Goal: Task Accomplishment & Management: Manage account settings

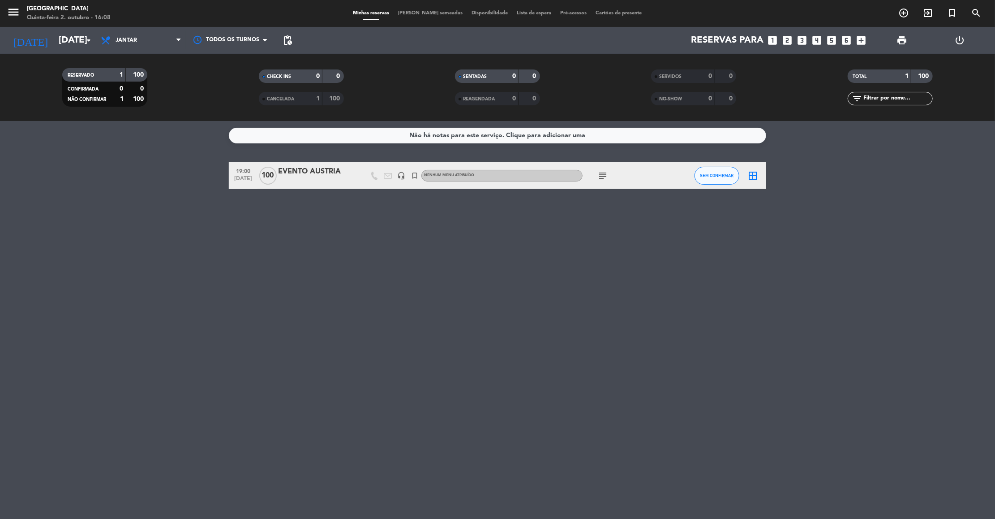
click at [59, 49] on input "[DATE]" at bounding box center [112, 40] width 116 height 20
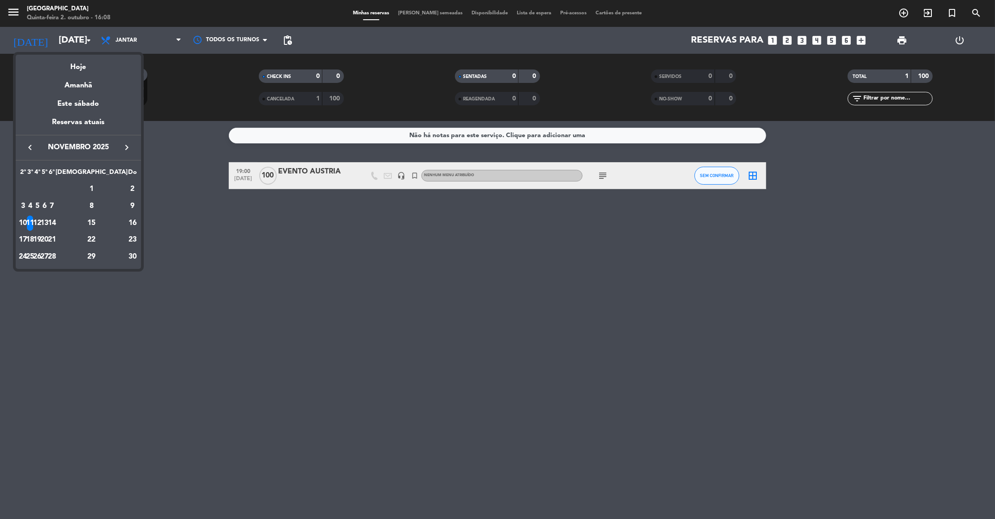
click at [27, 146] on icon "keyboard_arrow_left" at bounding box center [30, 147] width 11 height 11
click at [48, 207] on div "2" at bounding box center [44, 205] width 7 height 15
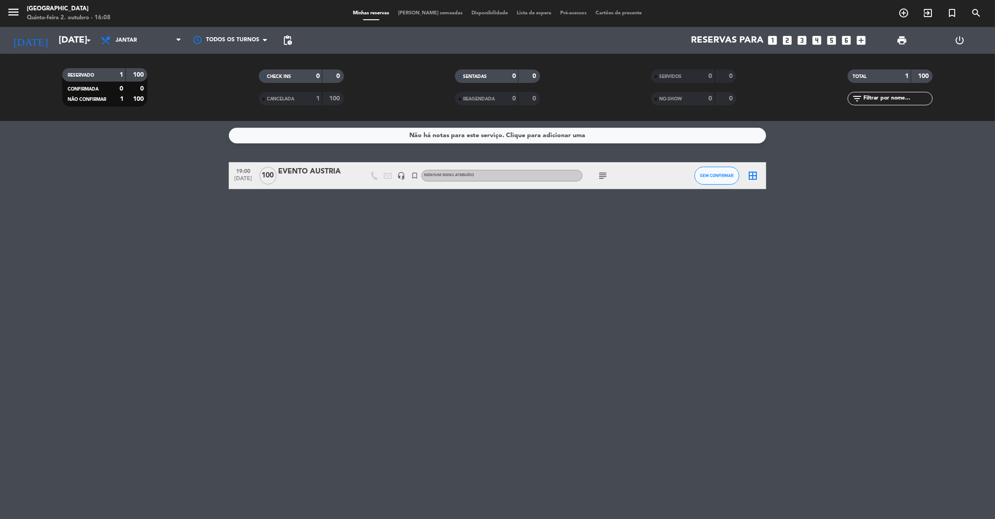
type input "[DATE]"
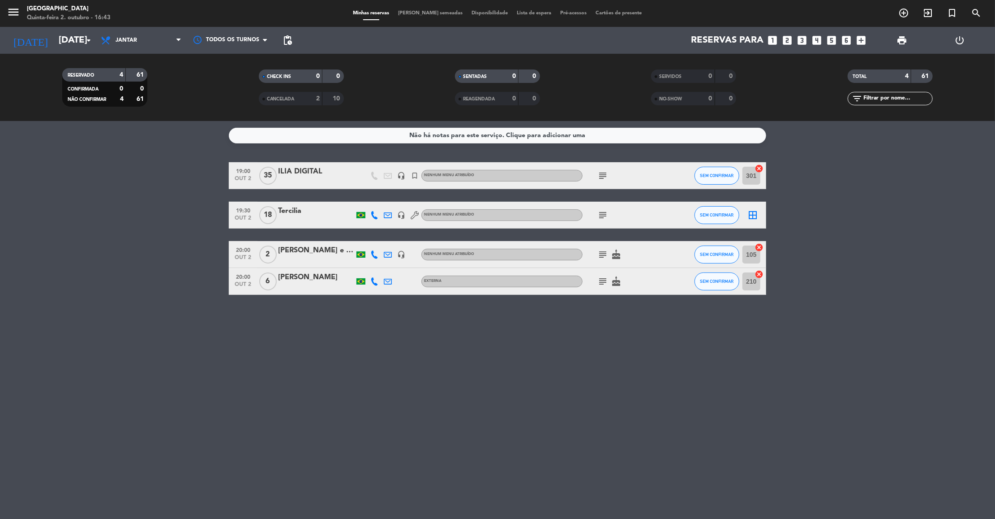
click at [869, 44] on div "Reservas para looks_one looks_two looks_3 looks_4 looks_5 looks_6 add_box" at bounding box center [584, 40] width 574 height 27
click at [856, 39] on icon "add_box" at bounding box center [862, 40] width 12 height 12
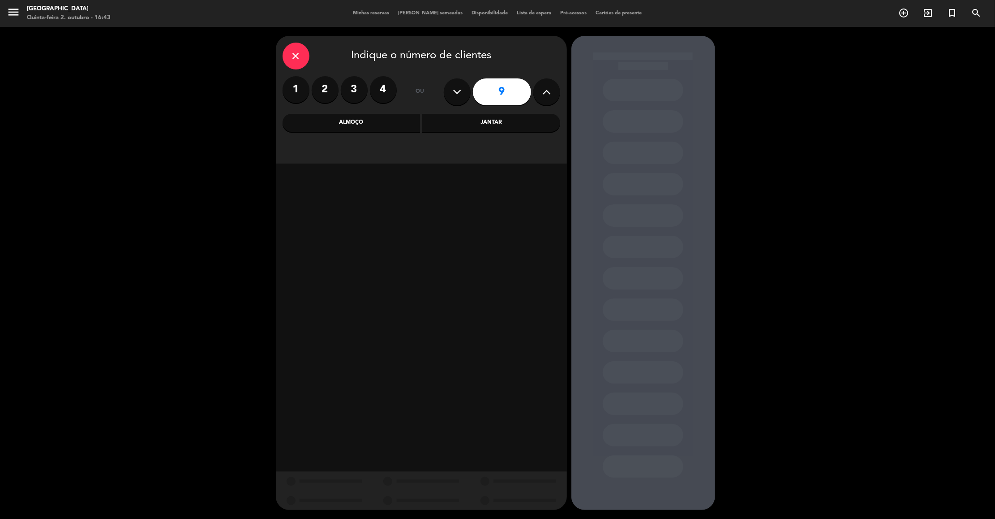
click at [462, 101] on button at bounding box center [457, 91] width 27 height 27
type input "7"
click at [388, 125] on div "Almoço" at bounding box center [352, 123] width 138 height 18
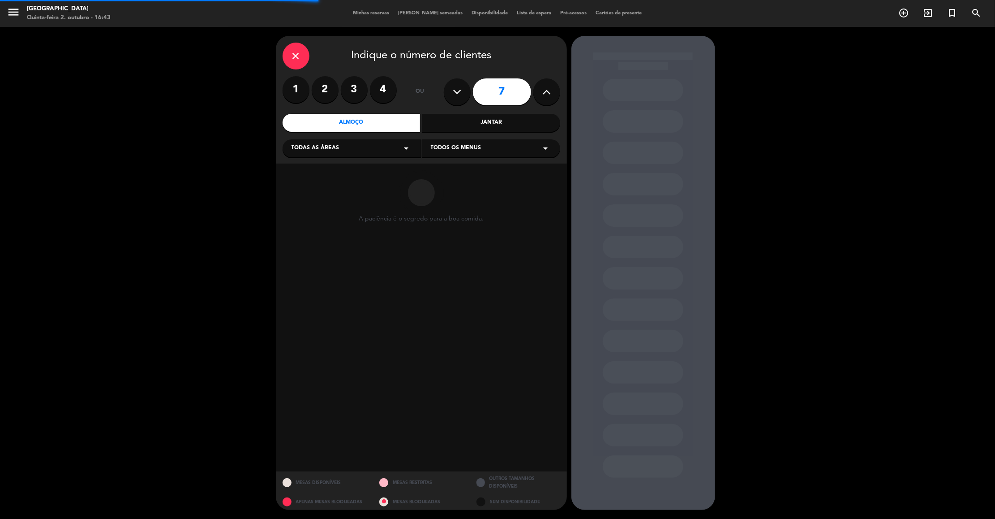
click at [345, 147] on div "Todas as áreas arrow_drop_down" at bounding box center [352, 148] width 138 height 18
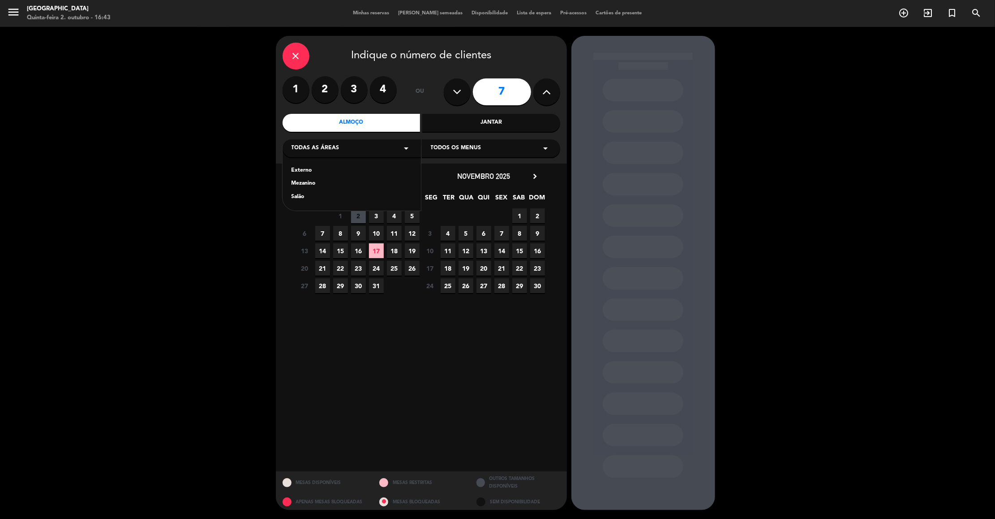
click at [307, 168] on div "Externo" at bounding box center [352, 170] width 121 height 9
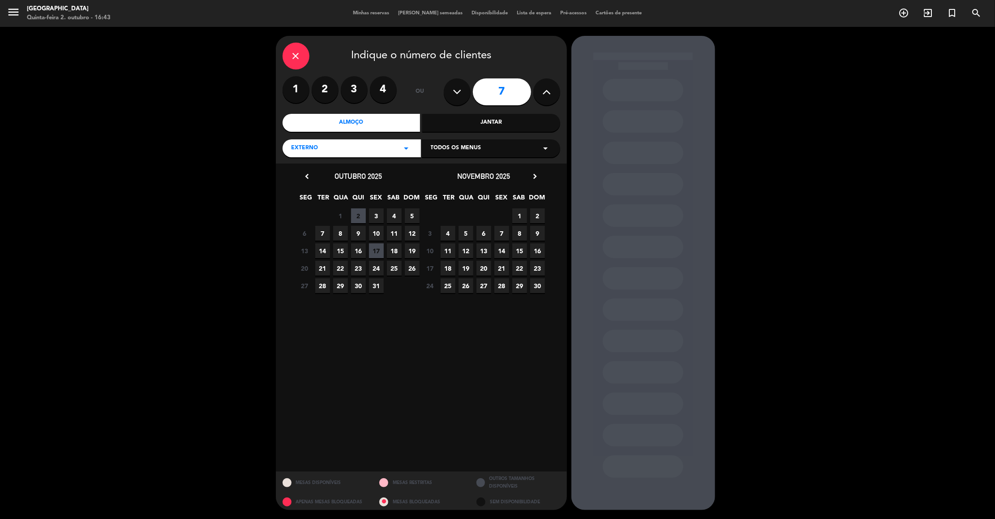
click at [409, 218] on span "5" at bounding box center [412, 215] width 15 height 15
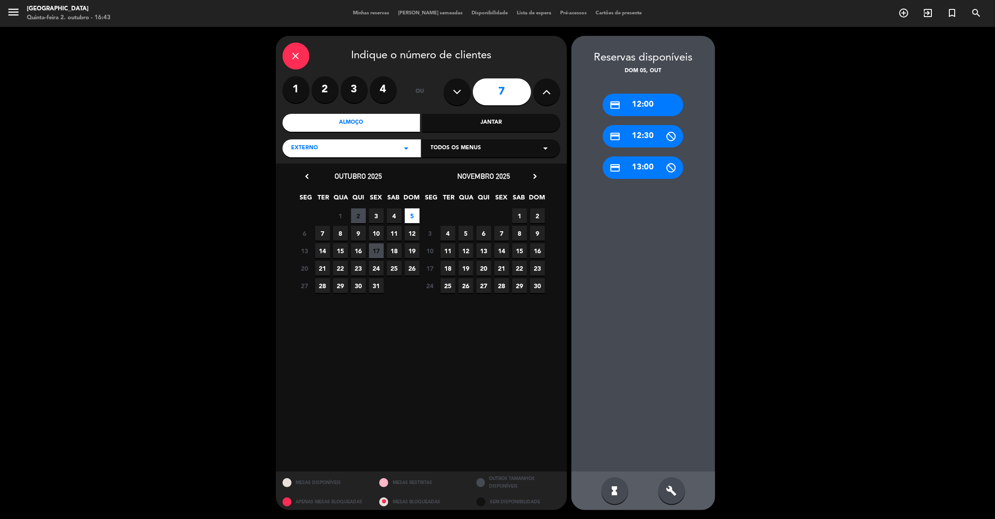
click at [657, 168] on div "credit_card 13:00" at bounding box center [643, 167] width 81 height 22
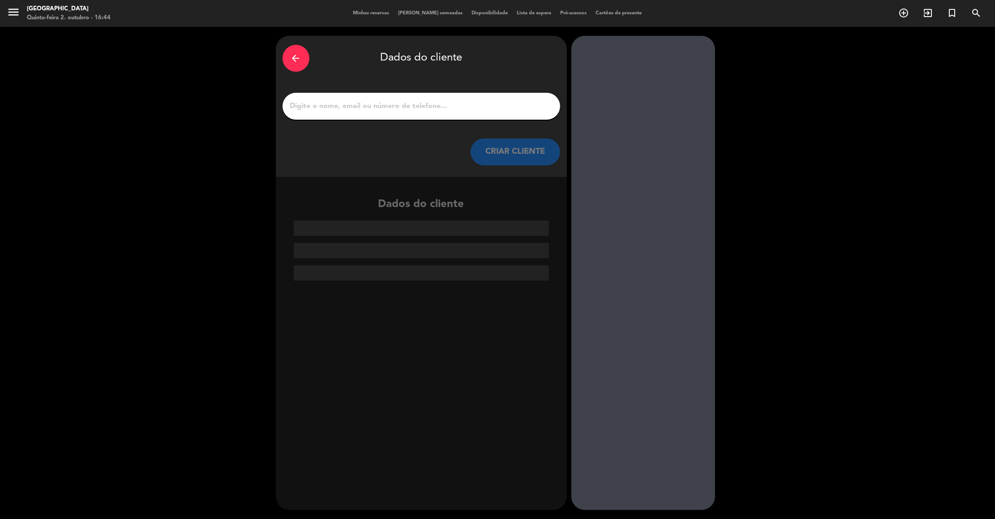
click at [394, 103] on input "1" at bounding box center [421, 106] width 264 height 13
paste input "[PERSON_NAME]"
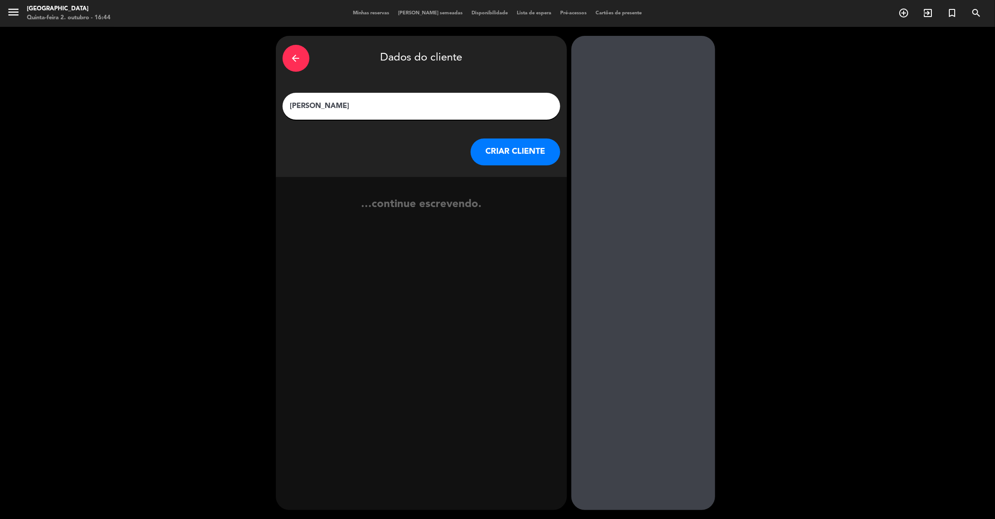
type input "[PERSON_NAME]"
click at [503, 149] on button "CRIAR CLIENTE" at bounding box center [516, 151] width 90 height 27
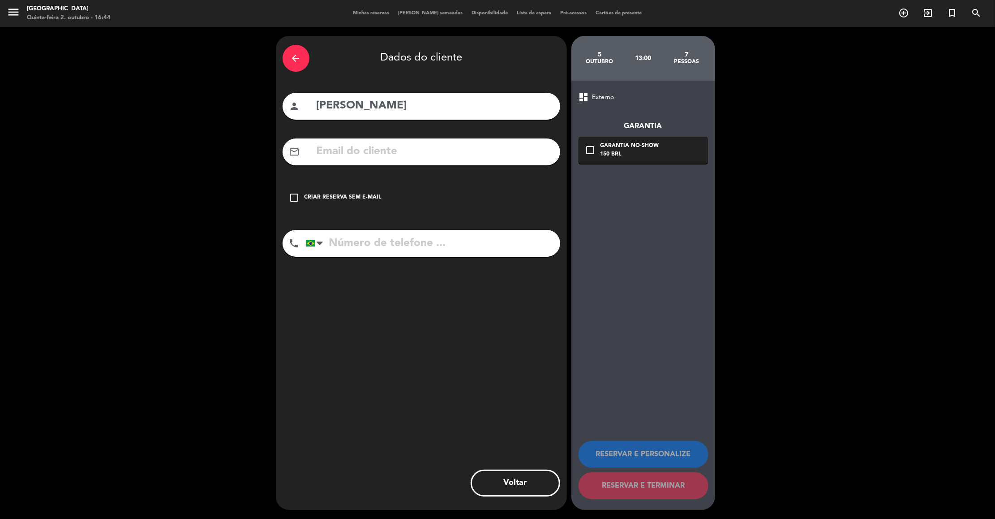
click at [339, 151] on input "text" at bounding box center [435, 151] width 238 height 18
paste input "[EMAIL_ADDRESS][DOMAIN_NAME]"
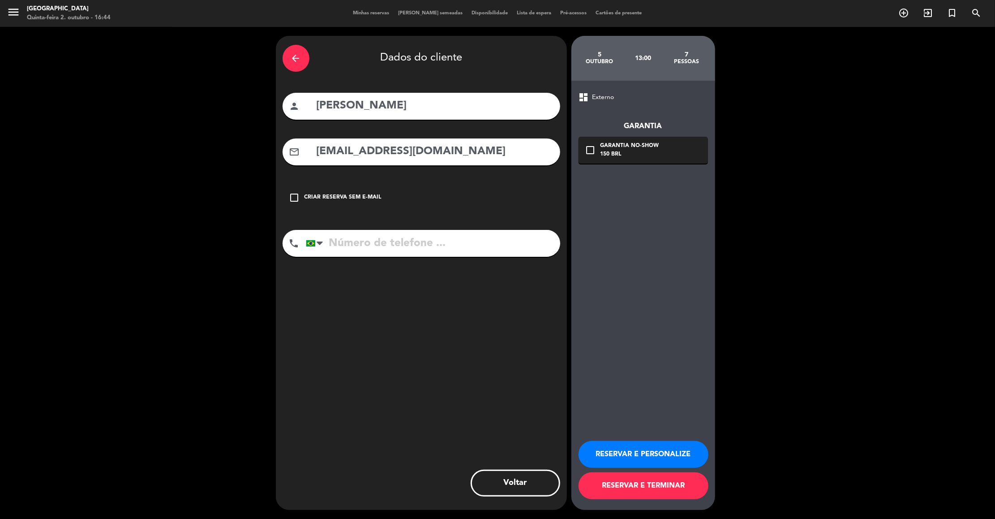
type input "[EMAIL_ADDRESS][DOMAIN_NAME]"
click at [341, 233] on input "tel" at bounding box center [433, 243] width 254 height 27
paste input "11 983753388"
type input "11 983753388"
click at [301, 55] on icon "arrow_back" at bounding box center [296, 58] width 11 height 11
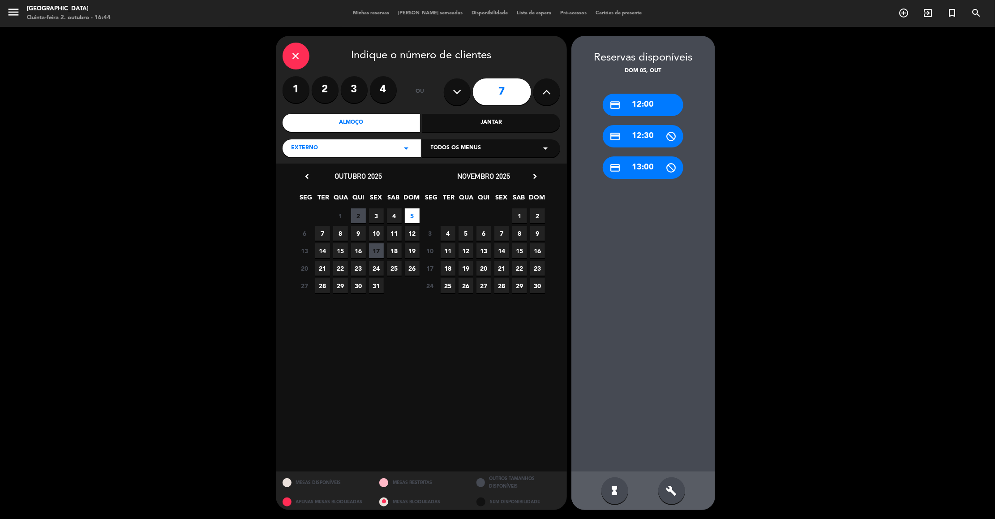
click at [382, 154] on div "Externo arrow_drop_down" at bounding box center [352, 148] width 138 height 18
click at [307, 195] on div "Salão" at bounding box center [352, 197] width 121 height 9
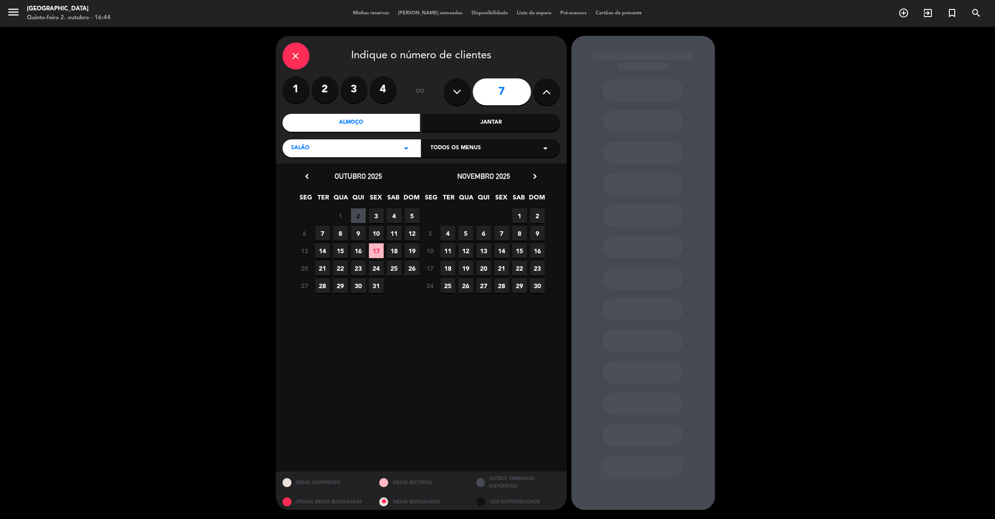
click at [412, 212] on span "5" at bounding box center [412, 215] width 15 height 15
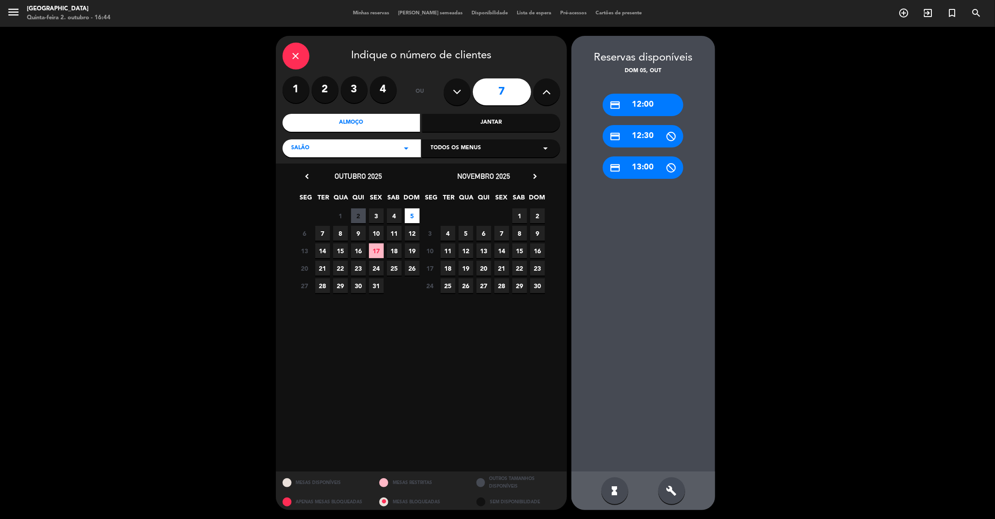
click at [642, 163] on div "credit_card 13:00" at bounding box center [643, 167] width 81 height 22
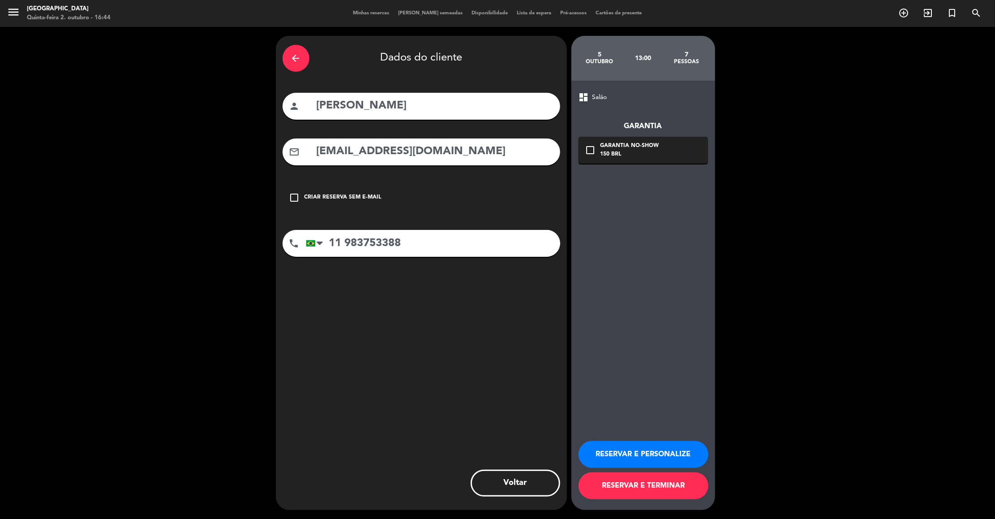
click at [640, 457] on button "RESERVAR E PERSONALIZE" at bounding box center [644, 454] width 130 height 27
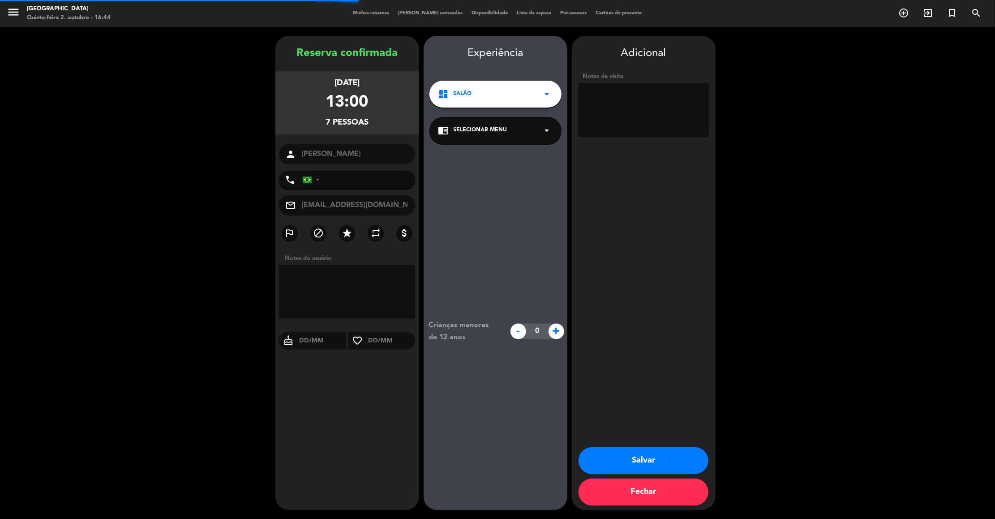
type input "[PHONE_NUMBER]"
click at [619, 109] on textarea at bounding box center [644, 110] width 130 height 54
click at [579, 447] on button "Salvar" at bounding box center [644, 460] width 130 height 27
click at [619, 109] on textarea at bounding box center [644, 110] width 130 height 54
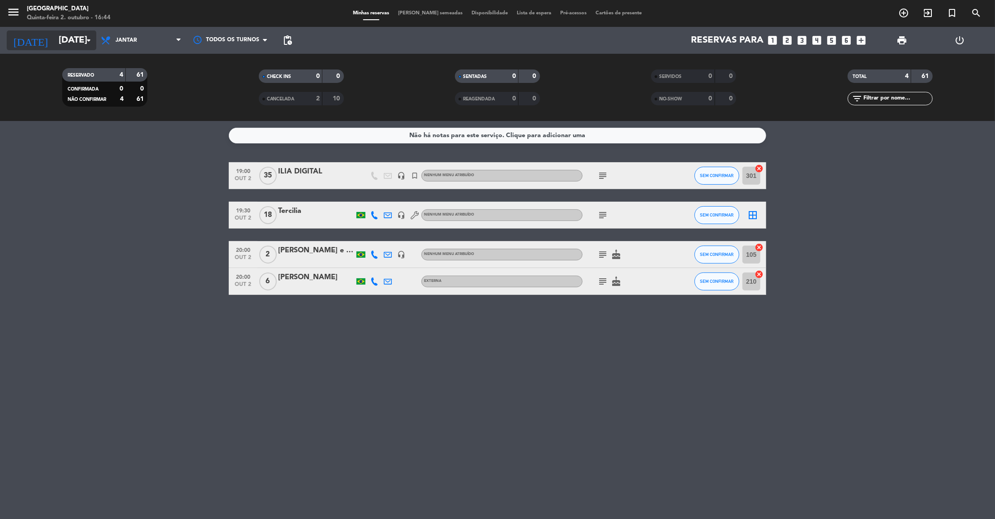
click at [79, 36] on input "[DATE]" at bounding box center [112, 40] width 116 height 20
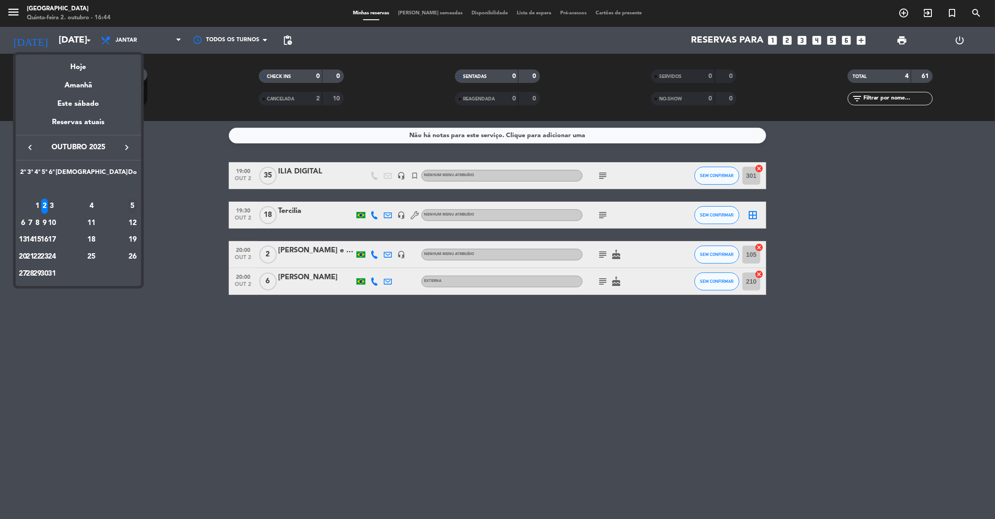
click at [128, 205] on div "5" at bounding box center [132, 205] width 9 height 15
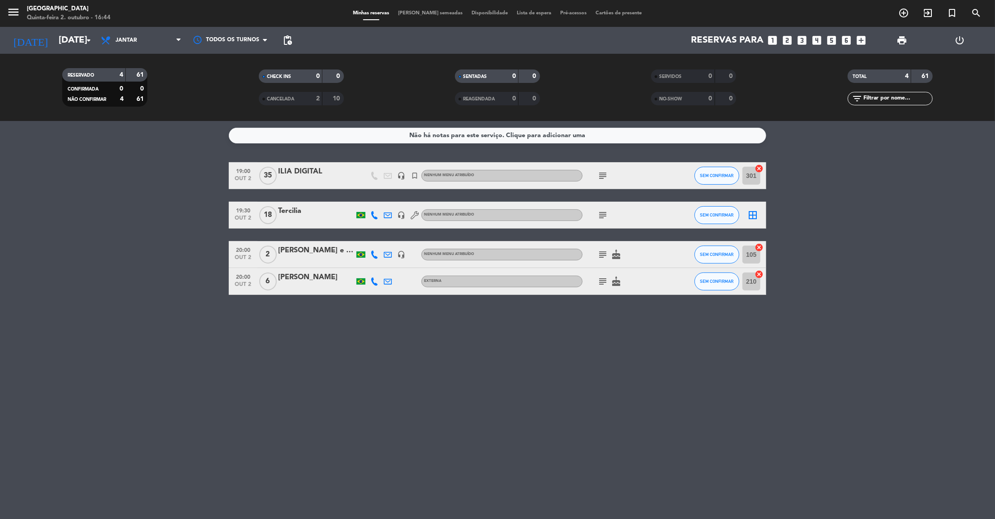
type input "[DATE]"
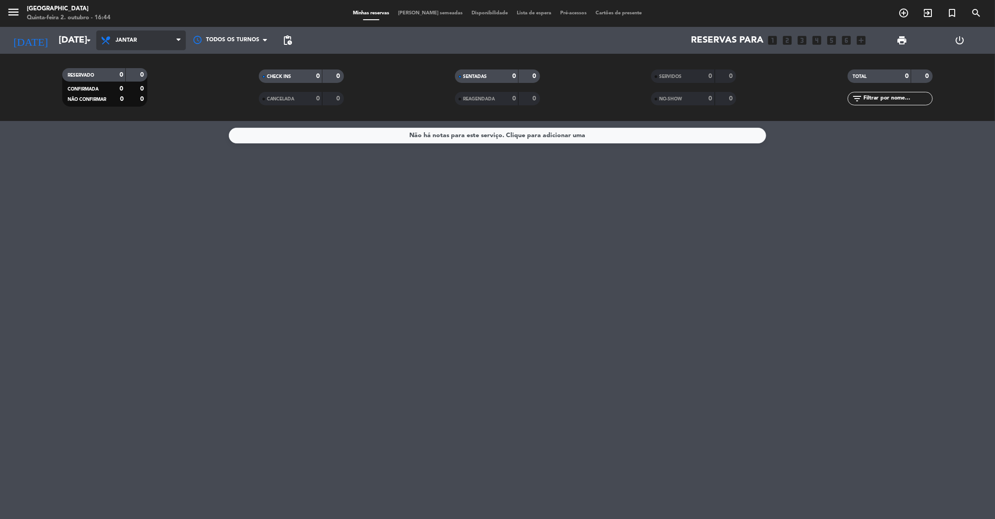
click at [153, 49] on span "Jantar" at bounding box center [141, 40] width 90 height 20
click at [132, 79] on div "menu [GEOGRAPHIC_DATA] Quinta-feira 2. outubro - 16:44 Minhas reservas Mesas se…" at bounding box center [497, 60] width 995 height 121
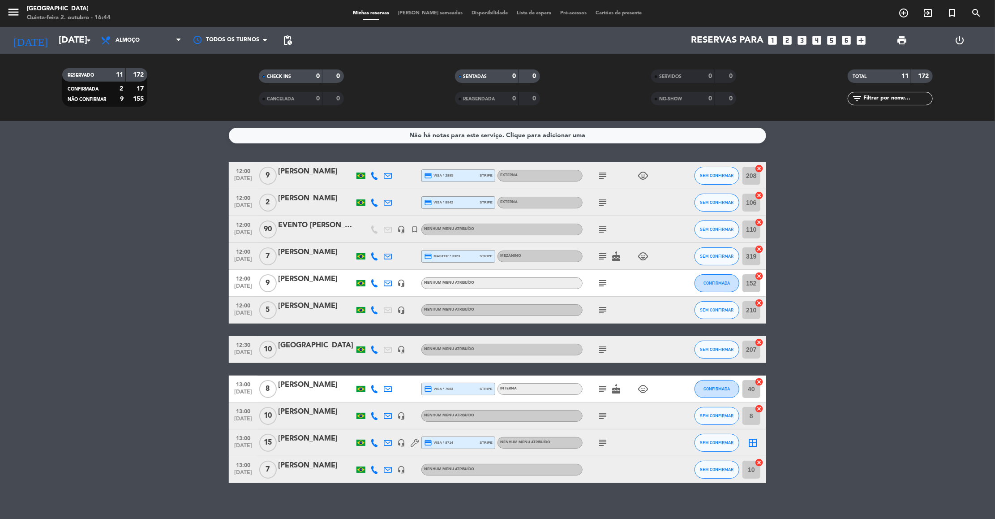
click at [602, 255] on icon "subject" at bounding box center [603, 256] width 11 height 11
click at [331, 468] on div "[PERSON_NAME]" at bounding box center [316, 466] width 76 height 12
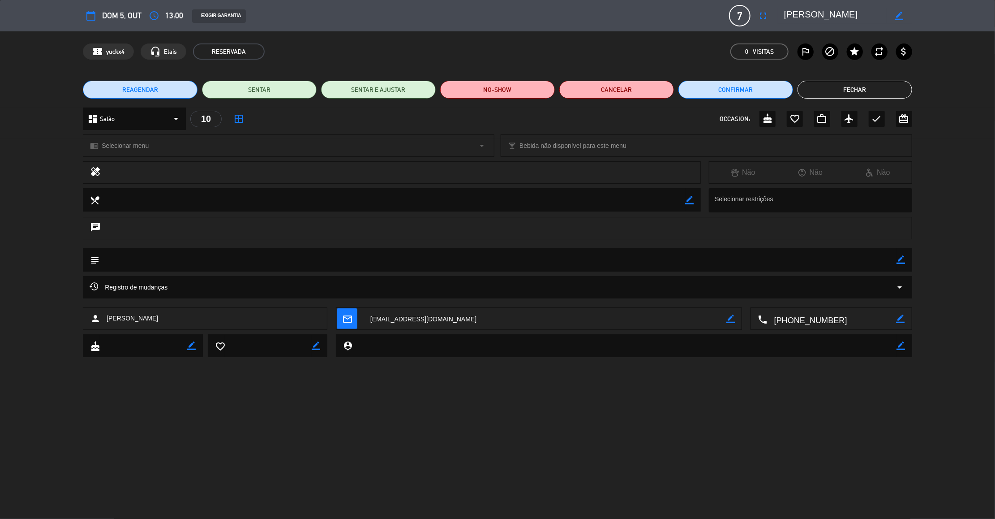
click at [904, 260] on icon "border_color" at bounding box center [901, 259] width 9 height 9
click at [883, 261] on textarea at bounding box center [498, 259] width 798 height 23
click at [872, 262] on textarea at bounding box center [498, 259] width 798 height 23
click at [907, 259] on div "subject" at bounding box center [498, 259] width 830 height 23
click at [897, 259] on icon at bounding box center [901, 259] width 9 height 9
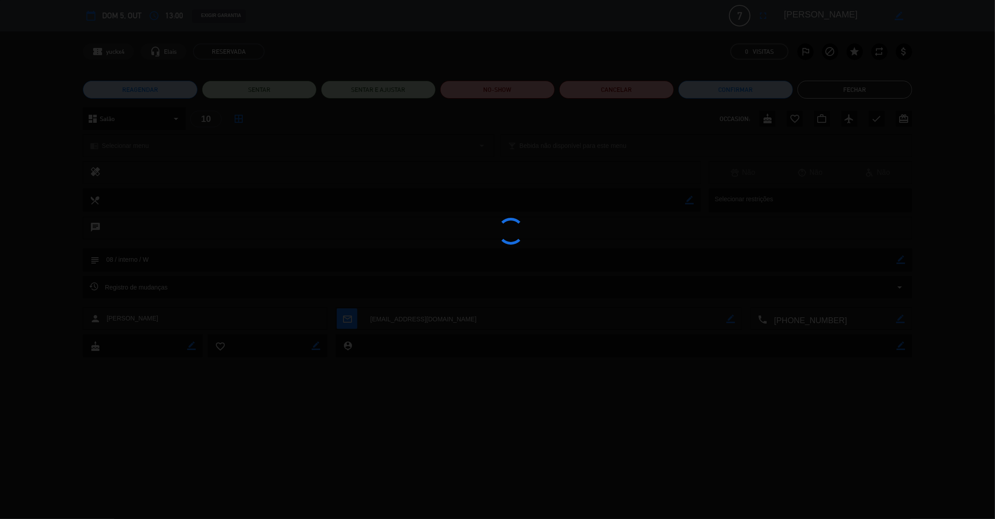
type textarea "08 / interno / W"
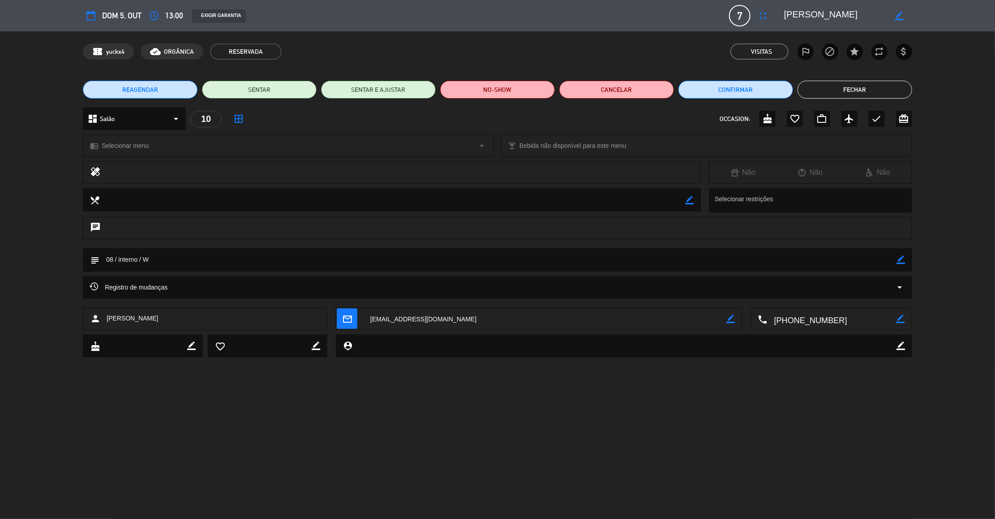
click at [847, 92] on button "Fechar" at bounding box center [855, 90] width 115 height 18
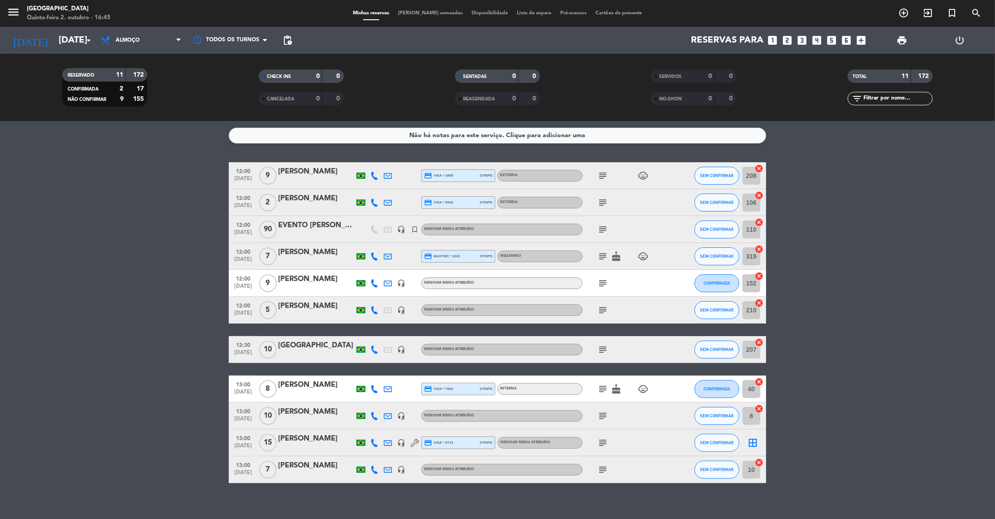
click at [326, 461] on div "[PERSON_NAME]" at bounding box center [316, 466] width 76 height 12
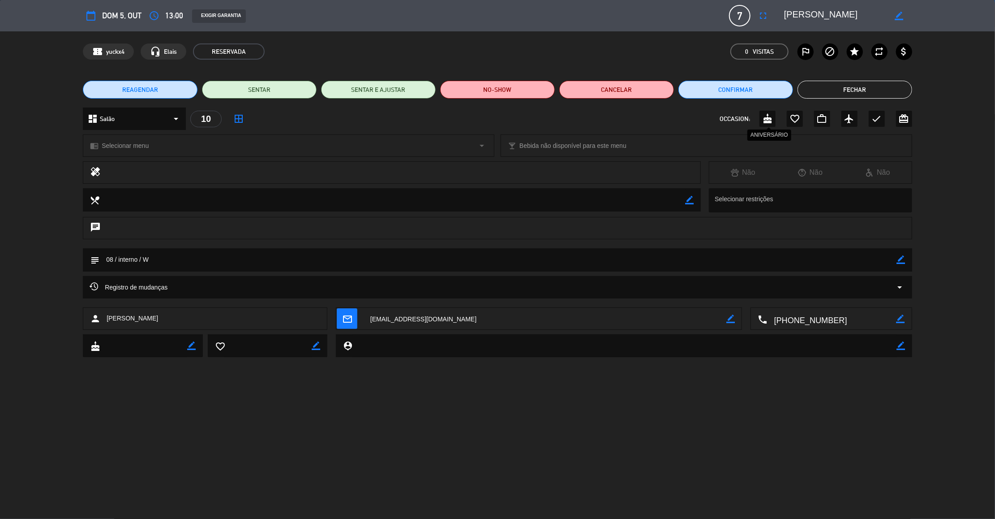
click at [770, 123] on icon "cake" at bounding box center [768, 118] width 11 height 11
click at [856, 94] on button "Fechar" at bounding box center [855, 90] width 115 height 18
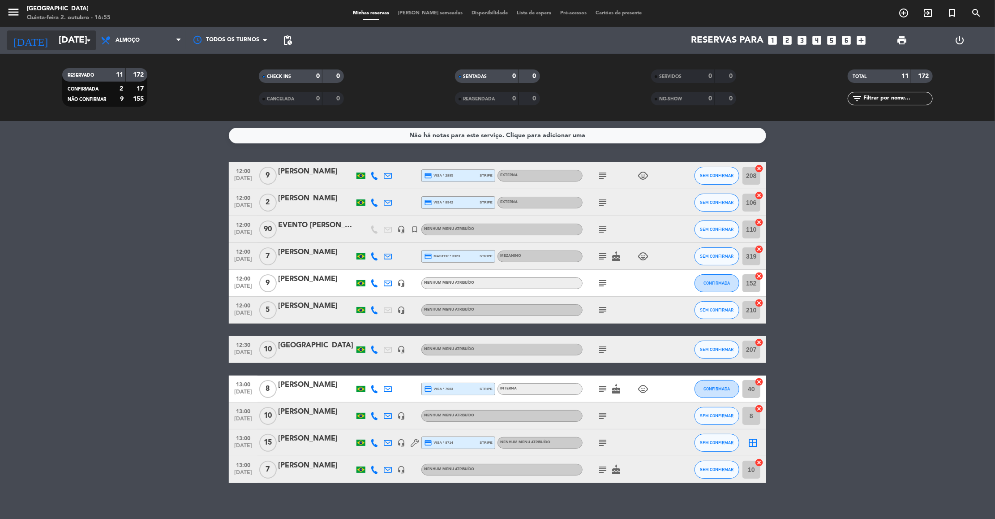
click at [71, 33] on input "[DATE]" at bounding box center [112, 40] width 116 height 20
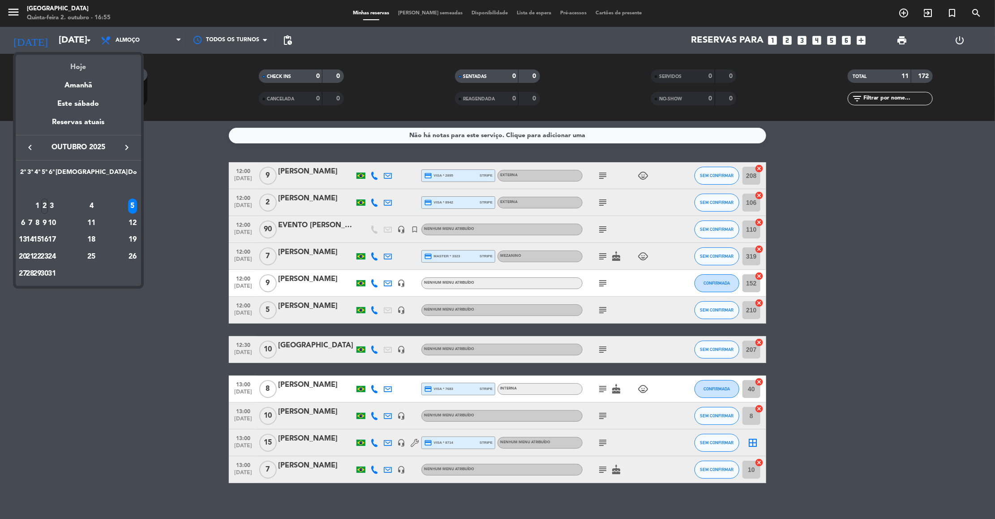
click at [81, 69] on div "Hoje" at bounding box center [78, 64] width 125 height 18
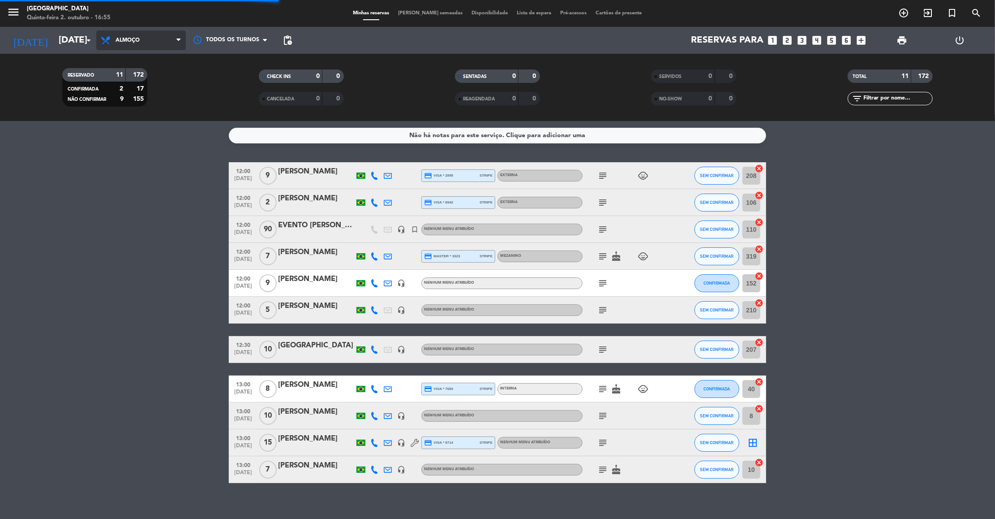
click at [146, 47] on span "Almoço" at bounding box center [141, 40] width 90 height 20
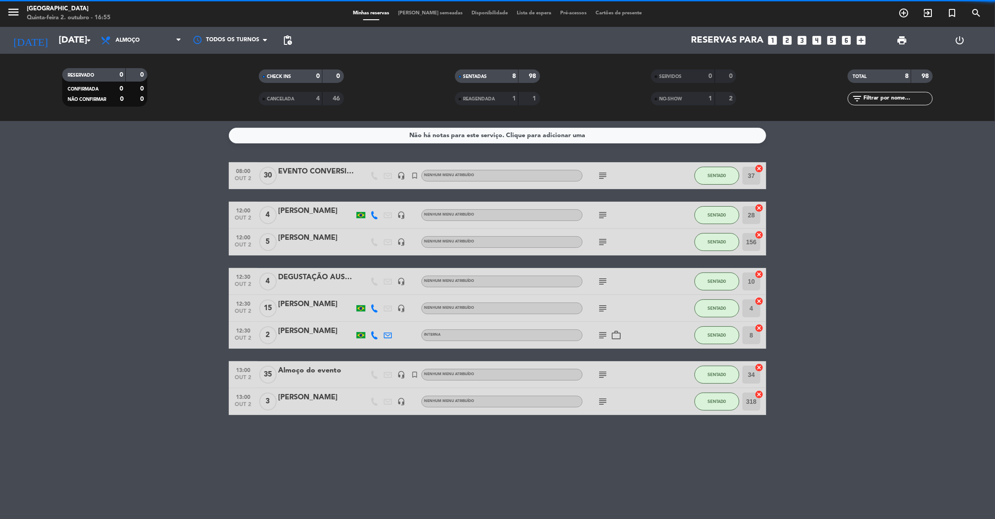
click at [146, 47] on span "Almoço" at bounding box center [141, 40] width 90 height 20
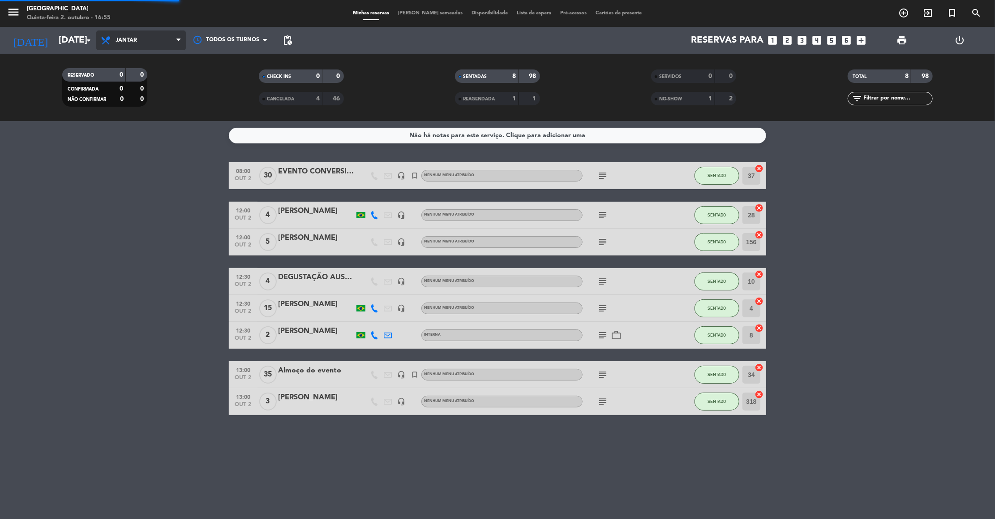
click at [142, 95] on div "menu [GEOGRAPHIC_DATA] Quinta-feira 2. outubro - 16:55 Minhas reservas Mesas se…" at bounding box center [497, 60] width 995 height 121
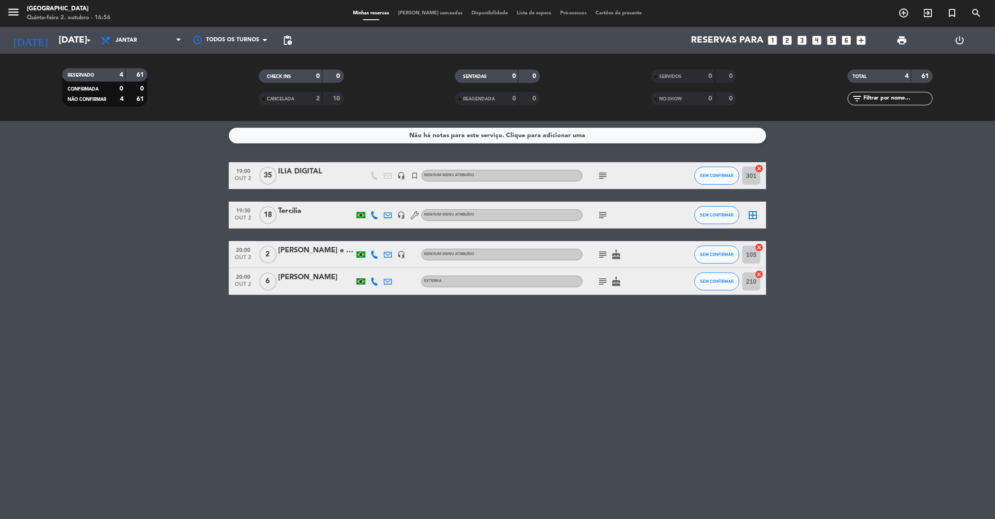
click at [600, 174] on icon "subject" at bounding box center [603, 175] width 11 height 11
click at [78, 44] on input "[DATE]" at bounding box center [112, 40] width 116 height 20
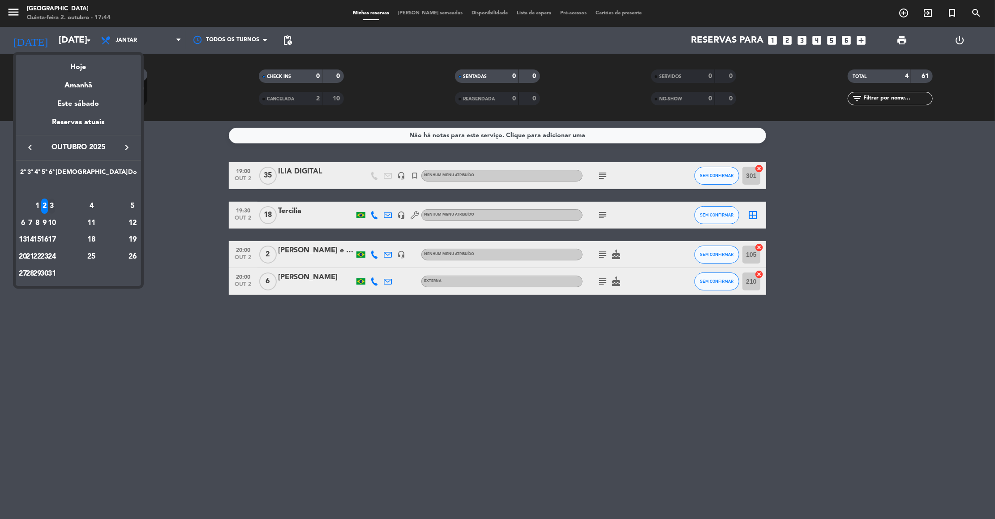
click at [55, 211] on div "3" at bounding box center [51, 205] width 7 height 15
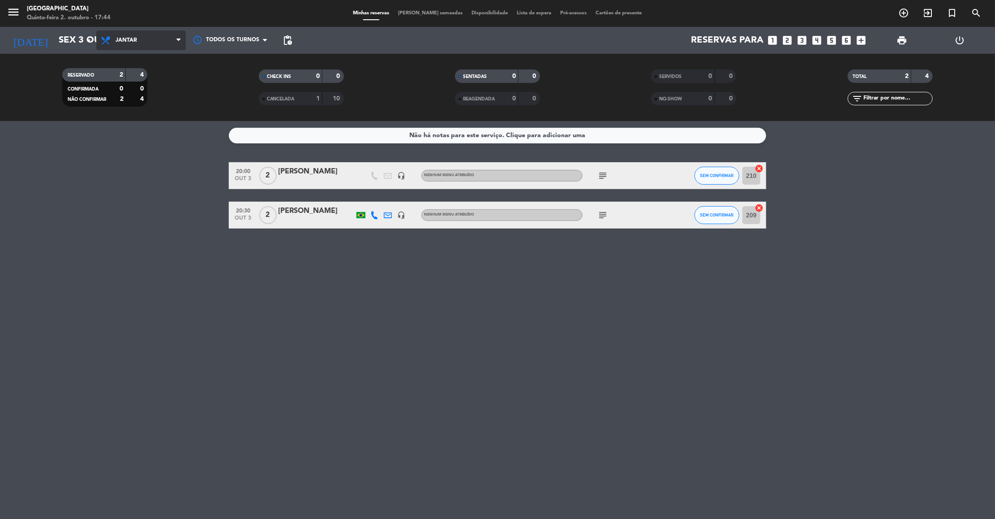
click at [157, 48] on span "Jantar" at bounding box center [141, 40] width 90 height 20
click at [146, 76] on div "menu [GEOGRAPHIC_DATA] Quinta-feira 2. outubro - 17:44 Minhas reservas Mesas se…" at bounding box center [497, 60] width 995 height 121
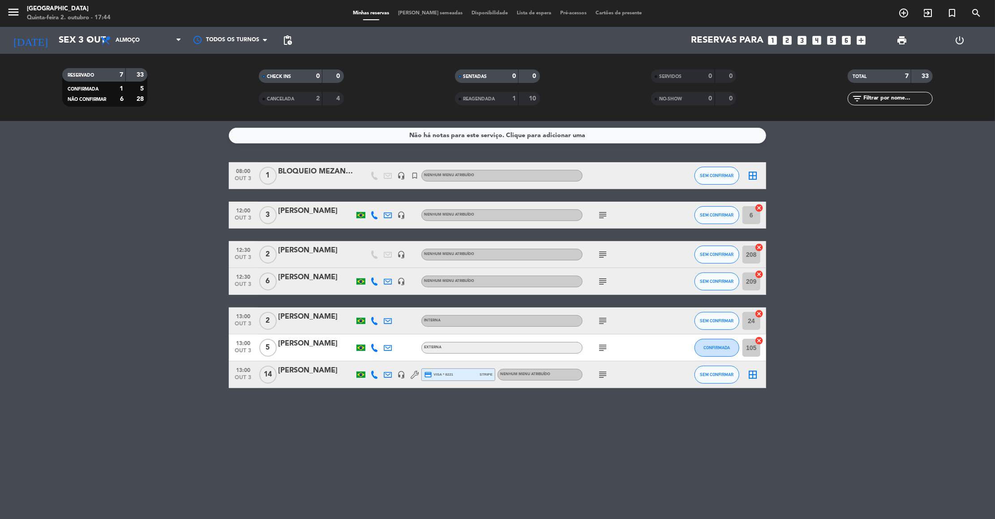
click at [603, 375] on icon "subject" at bounding box center [603, 374] width 11 height 11
click at [359, 451] on div "Não há notas para este serviço. Clique para adicionar uma 08:00 [DATE] 1 BLOQUE…" at bounding box center [497, 320] width 995 height 398
click at [71, 44] on input "Sex 3 out" at bounding box center [112, 40] width 116 height 20
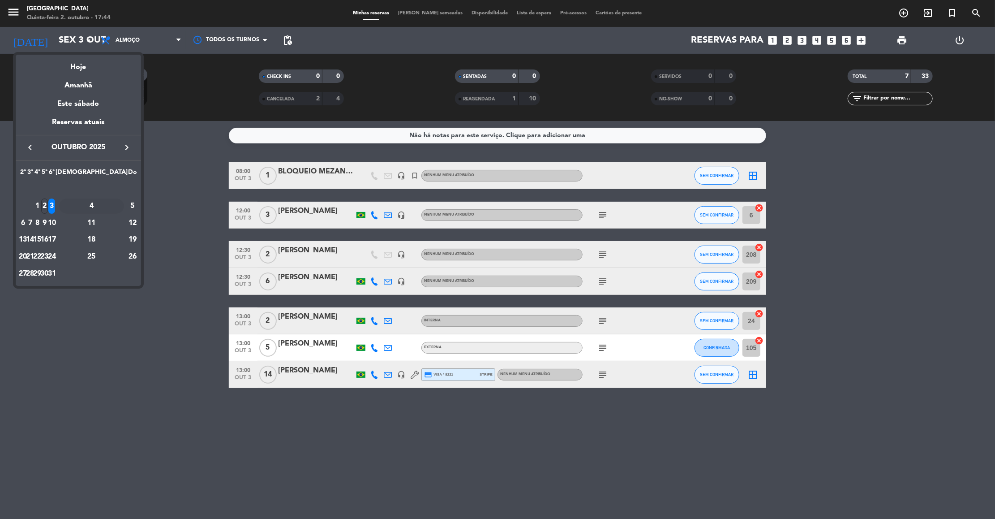
click at [106, 201] on div "4" at bounding box center [91, 205] width 65 height 15
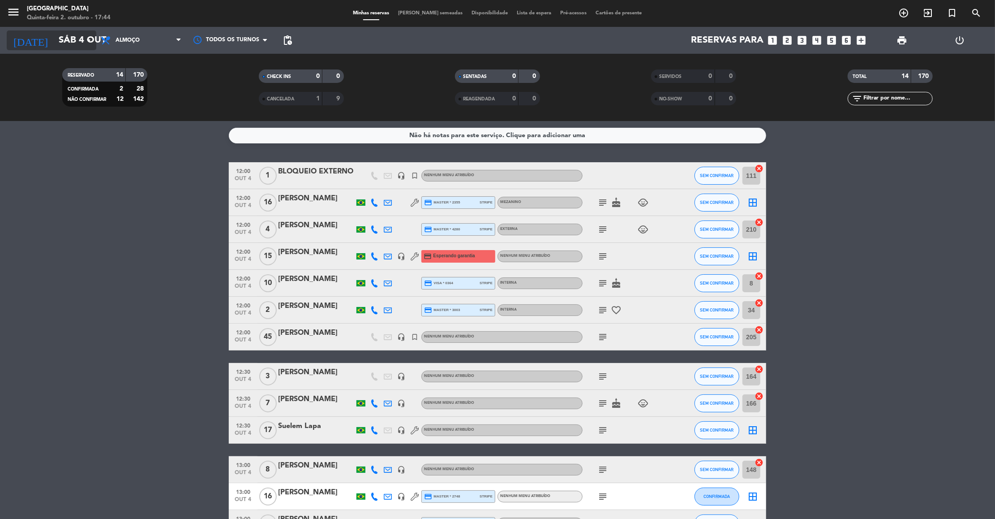
click at [78, 38] on input "Sáb 4 out" at bounding box center [112, 40] width 116 height 20
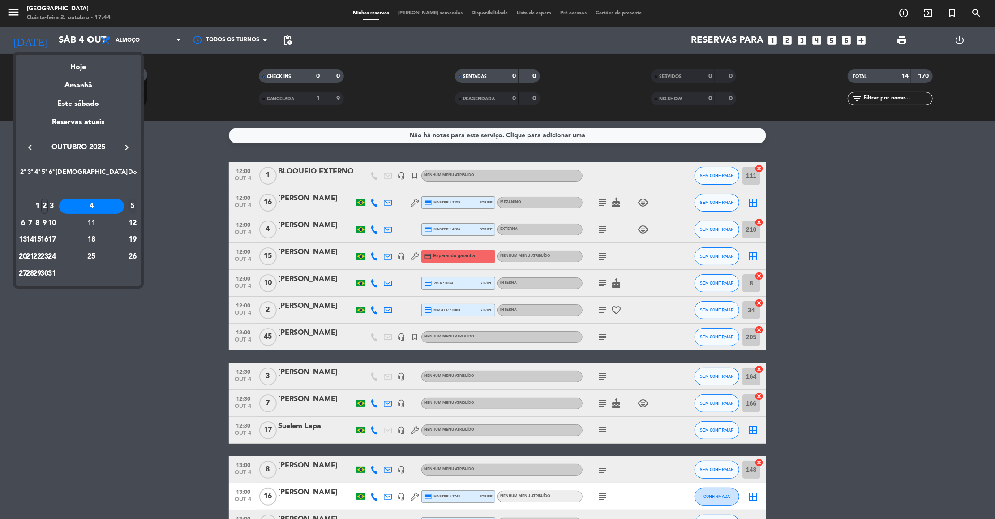
click at [128, 207] on div "5" at bounding box center [132, 205] width 9 height 15
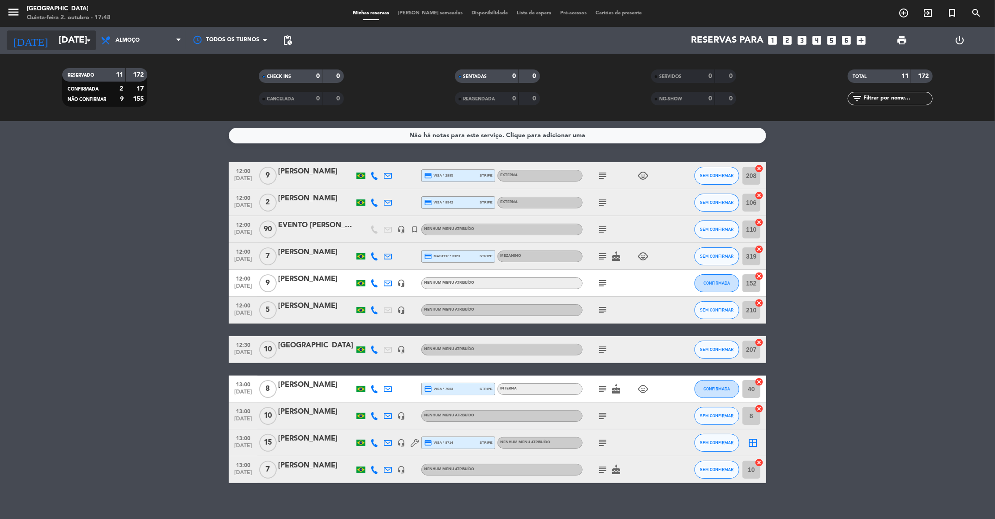
click at [70, 41] on input "[DATE]" at bounding box center [112, 40] width 116 height 20
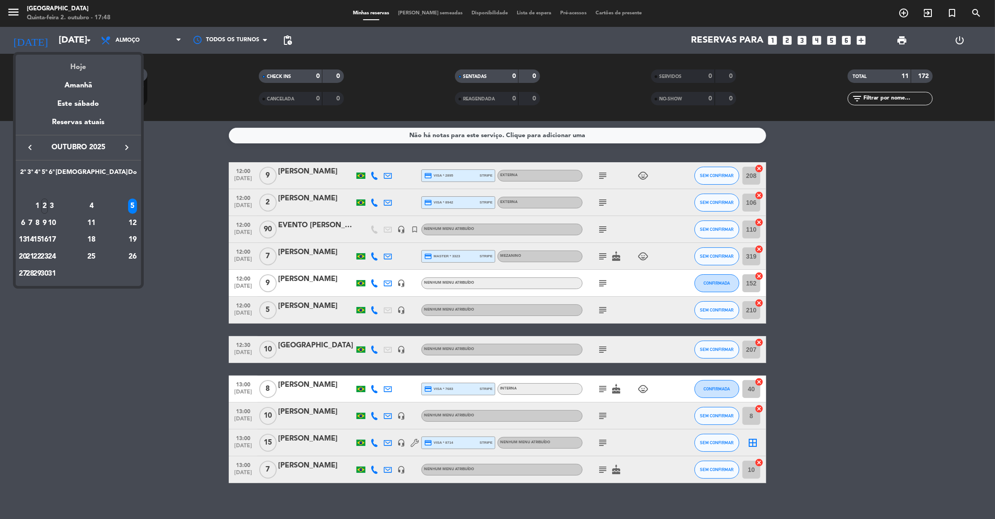
click at [74, 63] on div "Hoje" at bounding box center [78, 64] width 125 height 18
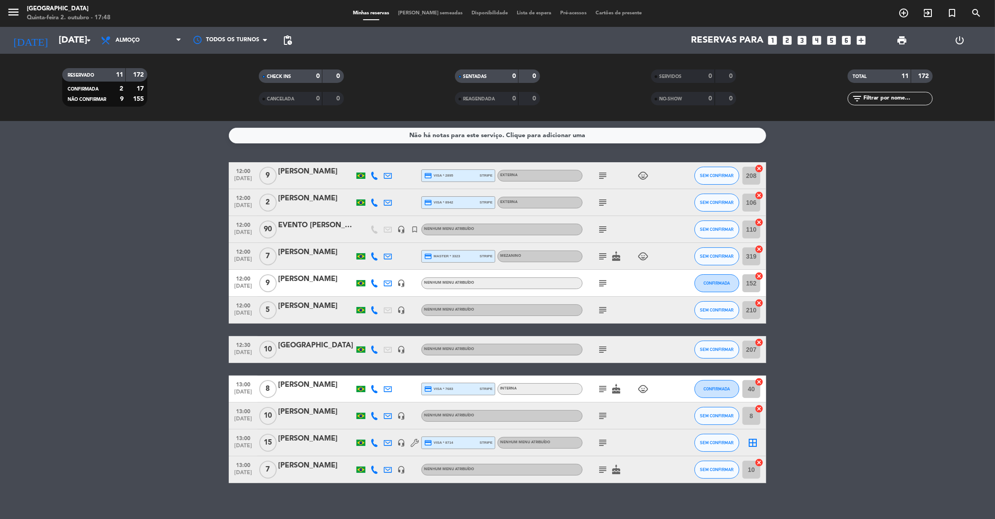
type input "[DATE]"
click at [164, 40] on span "Almoço" at bounding box center [141, 40] width 90 height 20
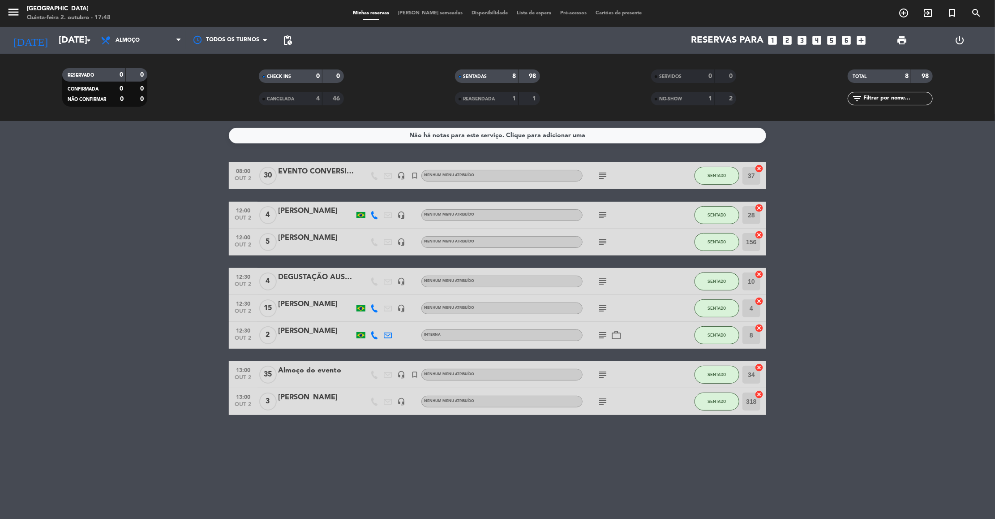
click at [154, 100] on filter-checkbox "RESERVADO 0 0 CONFIRMADA 0 0 NÃO CONFIRMAR 0 0" at bounding box center [105, 87] width 196 height 39
click at [177, 43] on icon at bounding box center [179, 40] width 4 height 7
click at [145, 96] on div "menu [GEOGRAPHIC_DATA] Quinta-feira 2. outubro - 17:48 Minhas reservas Mesas se…" at bounding box center [497, 60] width 995 height 121
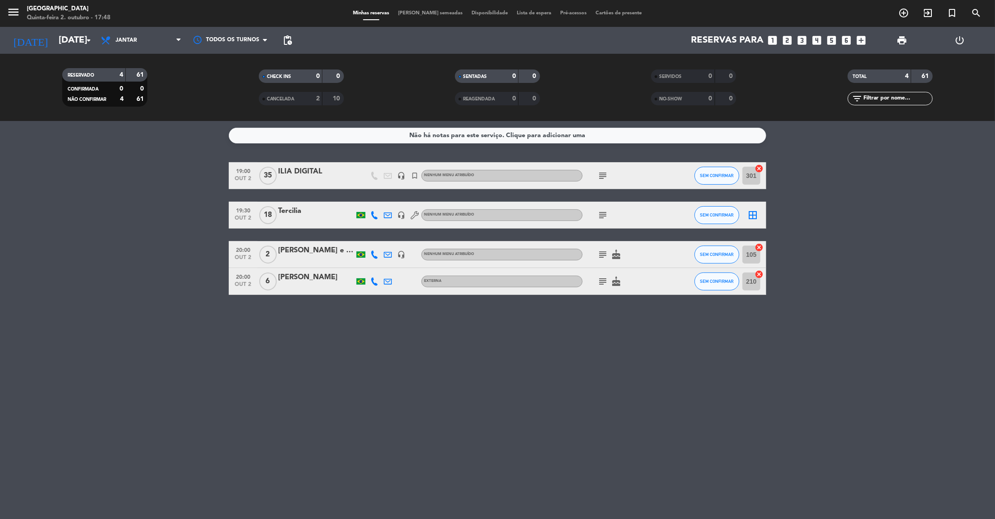
click at [600, 281] on icon "subject" at bounding box center [603, 281] width 11 height 11
click at [600, 251] on icon "subject" at bounding box center [603, 254] width 11 height 11
click at [605, 175] on icon "subject" at bounding box center [603, 175] width 11 height 11
click at [149, 165] on bookings-row "19:00 [DATE] ILIA DIGITAL headset_mic turned_in_not Nenhum menu atribuído subje…" at bounding box center [497, 228] width 995 height 133
click at [603, 214] on icon "subject" at bounding box center [603, 215] width 11 height 11
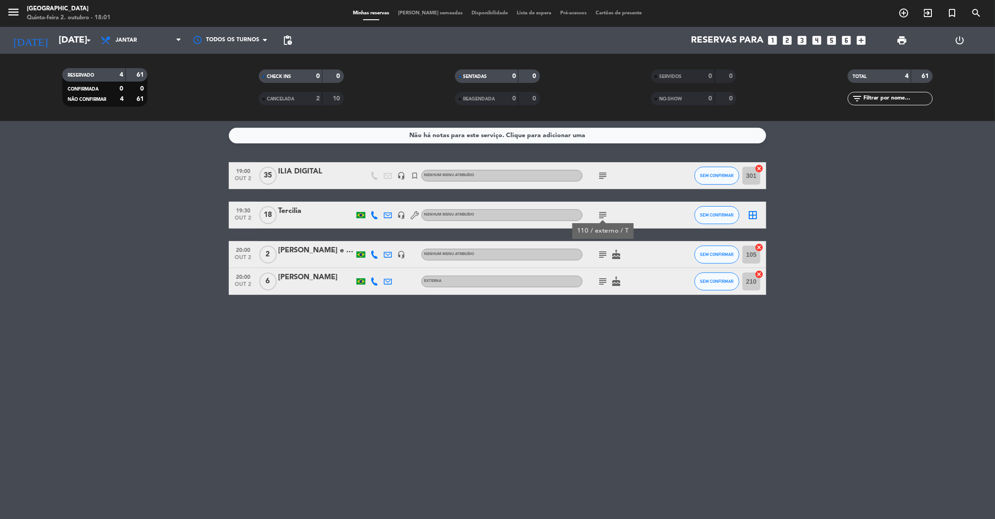
click at [603, 251] on icon "subject" at bounding box center [603, 254] width 11 height 11
click at [603, 306] on div "Não há notas para este serviço. Clique para adicionar uma 19:00 [DATE] ILIA DIG…" at bounding box center [497, 320] width 995 height 398
click at [603, 292] on div "subject cake" at bounding box center [623, 281] width 81 height 26
click at [603, 284] on icon "subject" at bounding box center [603, 281] width 11 height 11
click at [194, 188] on bookings-row "19:00 [DATE] ILIA DIGITAL headset_mic turned_in_not Nenhum menu atribuído subje…" at bounding box center [497, 228] width 995 height 133
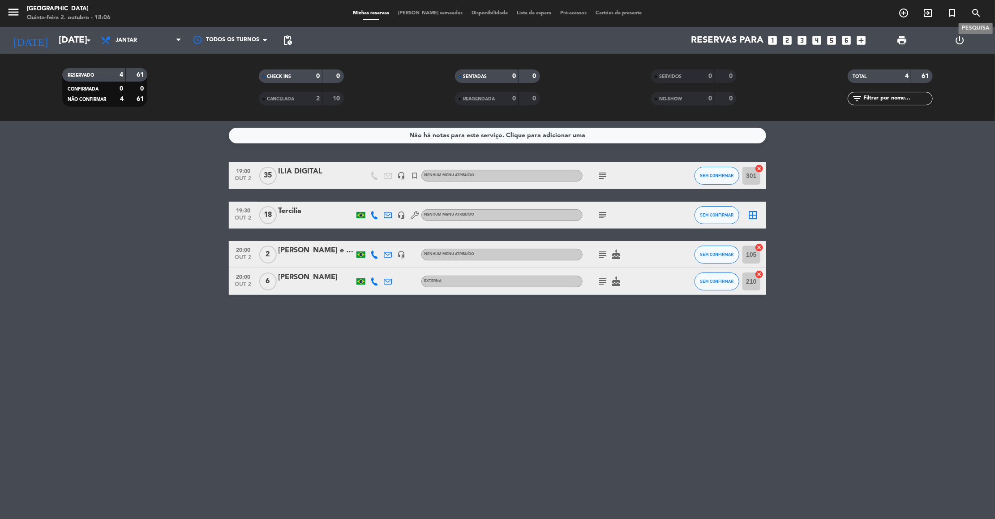
click at [973, 13] on icon "search" at bounding box center [976, 13] width 11 height 11
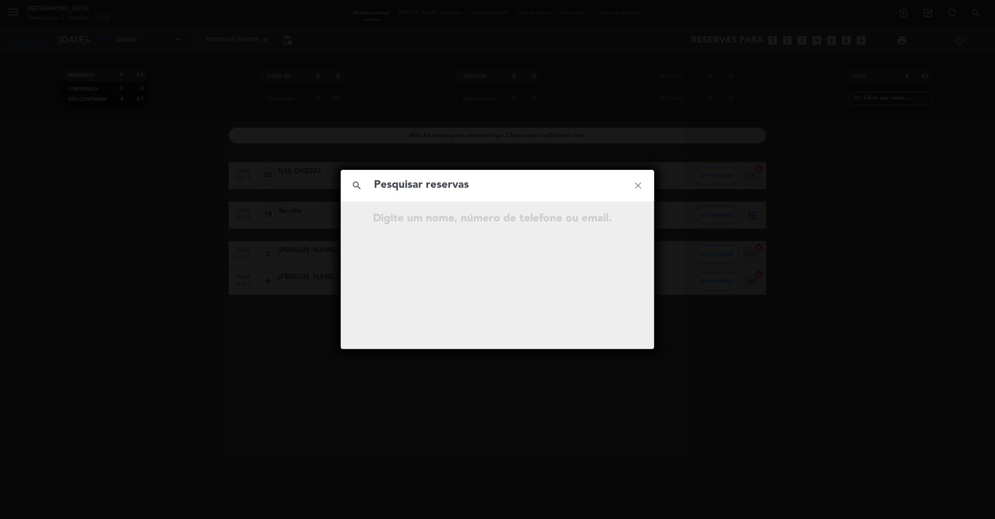
click at [434, 176] on input "text" at bounding box center [497, 185] width 249 height 18
type input "[PERSON_NAME]"
click at [618, 216] on icon "open_in_new" at bounding box center [616, 220] width 11 height 11
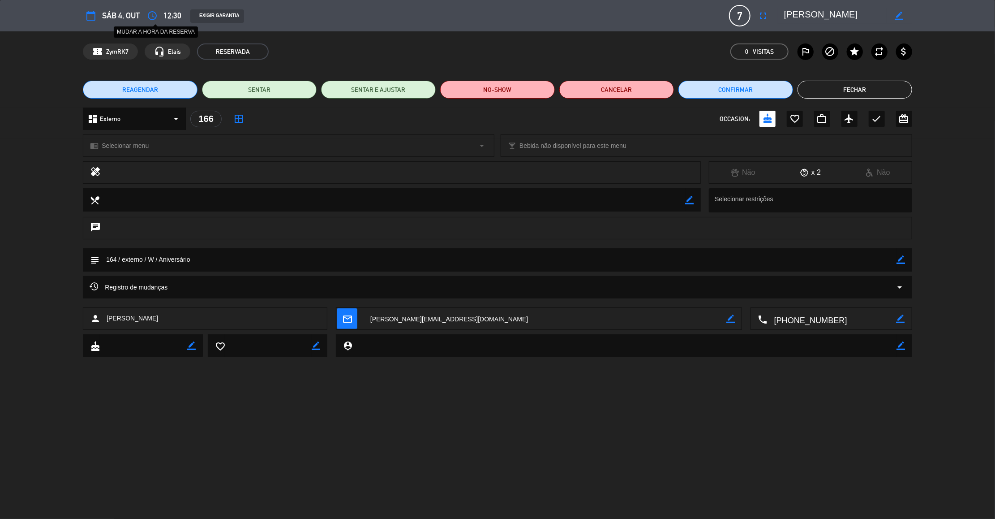
click at [151, 17] on icon "access_time" at bounding box center [152, 15] width 11 height 11
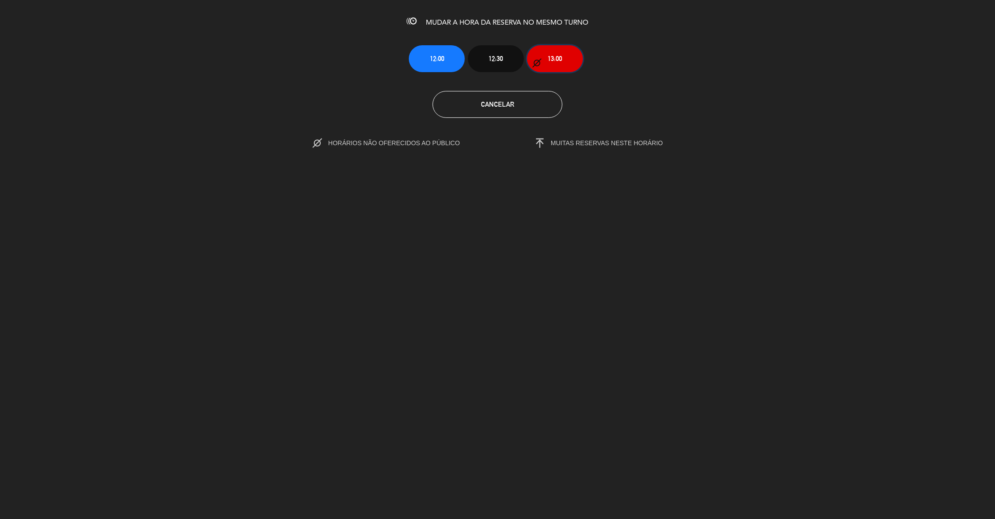
click at [571, 61] on button "13:00" at bounding box center [555, 58] width 56 height 27
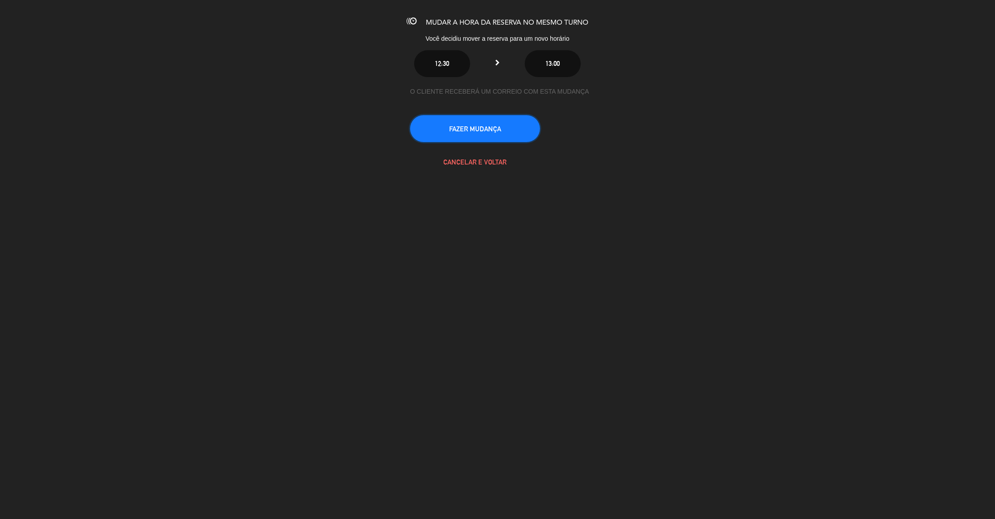
click at [502, 129] on button "FAZER MUDANÇA" at bounding box center [475, 128] width 130 height 27
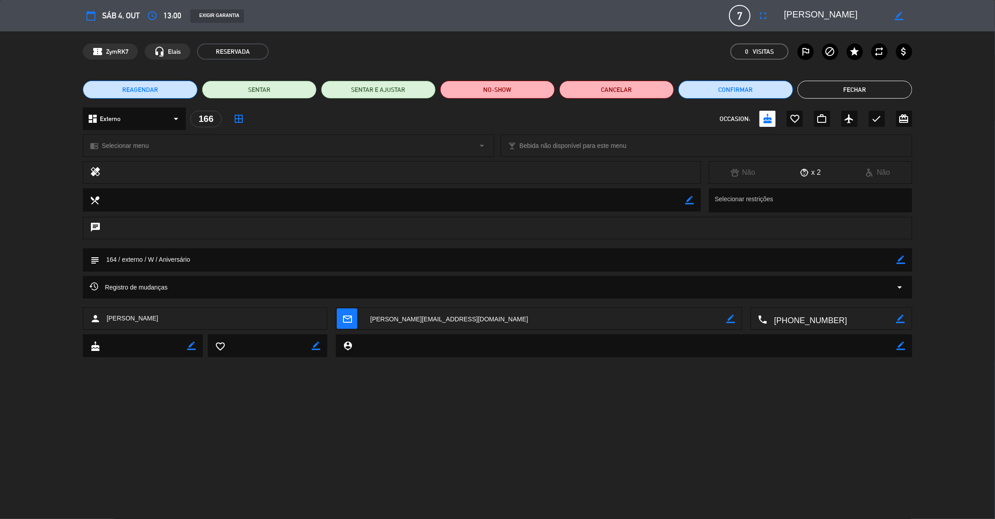
click at [849, 85] on button "Fechar" at bounding box center [855, 90] width 115 height 18
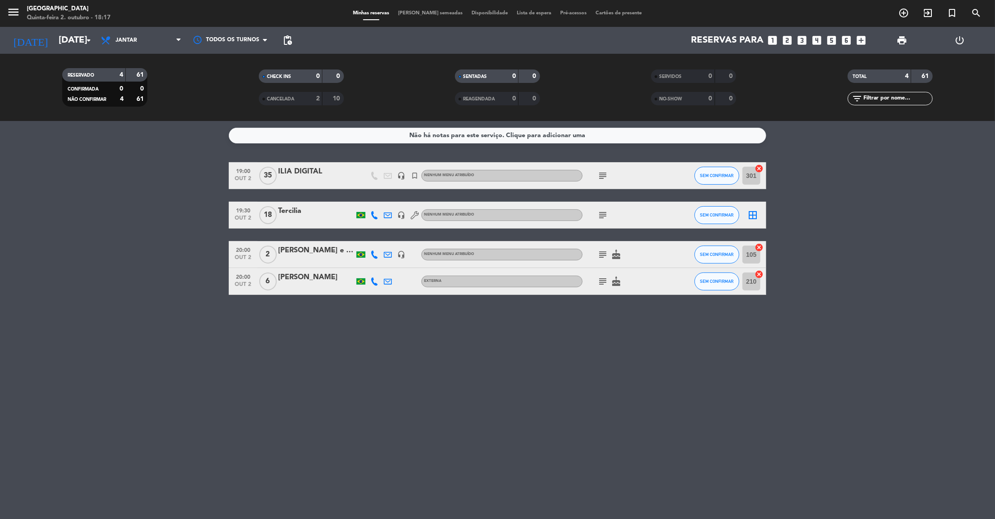
click at [310, 157] on div "Não há notas para este serviço. Clique para adicionar uma 19:00 [DATE] ILIA DIG…" at bounding box center [497, 320] width 995 height 398
click at [845, 39] on icon "looks_6" at bounding box center [847, 40] width 12 height 12
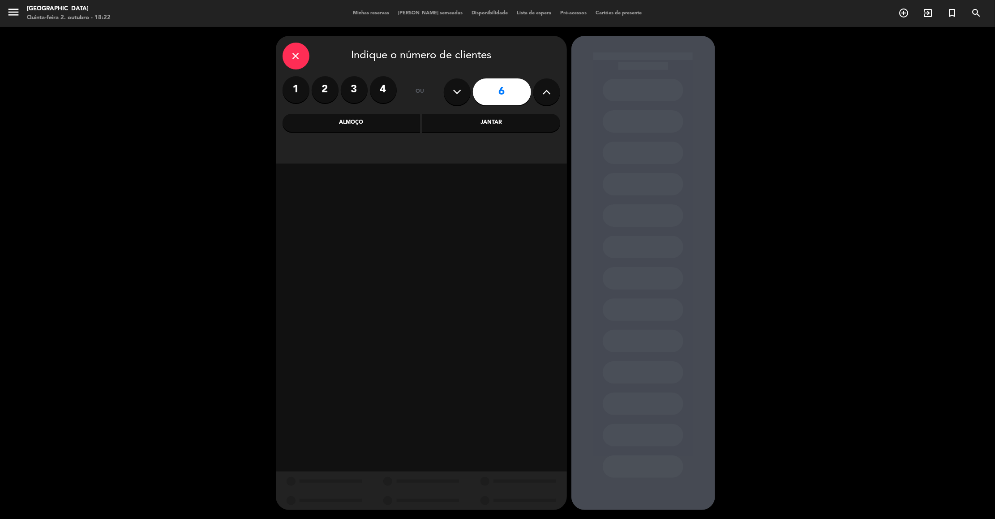
click at [382, 125] on div "Almoço" at bounding box center [352, 123] width 138 height 18
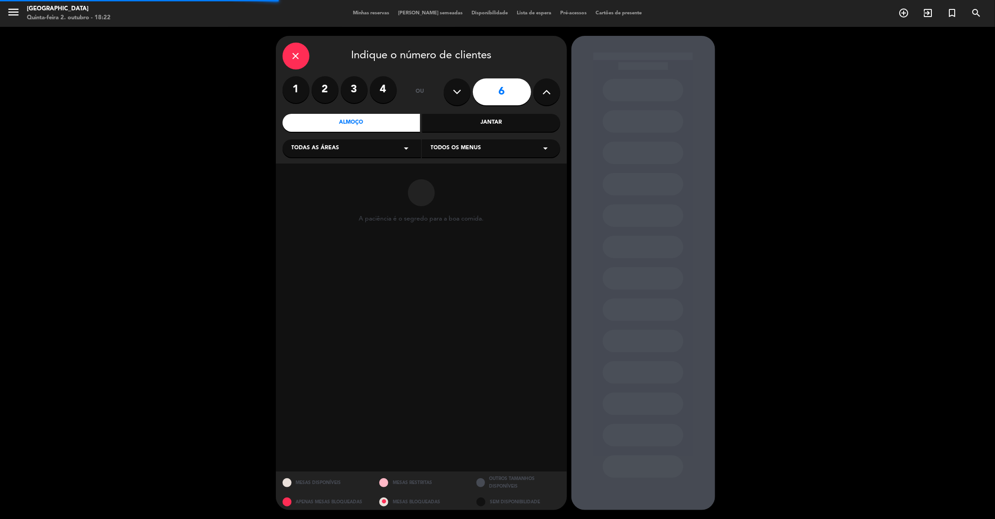
click at [375, 157] on div "Todas as áreas arrow_drop_down" at bounding box center [352, 148] width 138 height 18
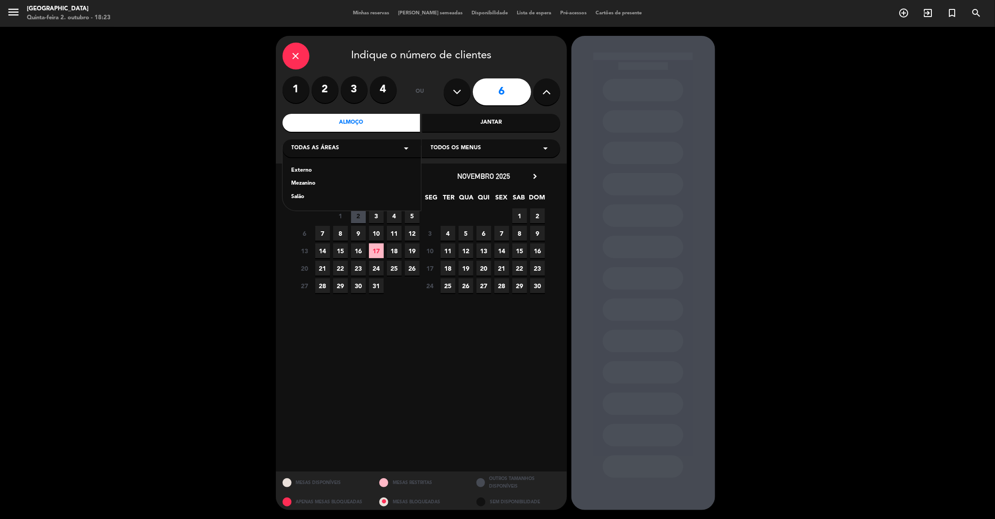
click at [301, 193] on div "Salão" at bounding box center [352, 197] width 121 height 9
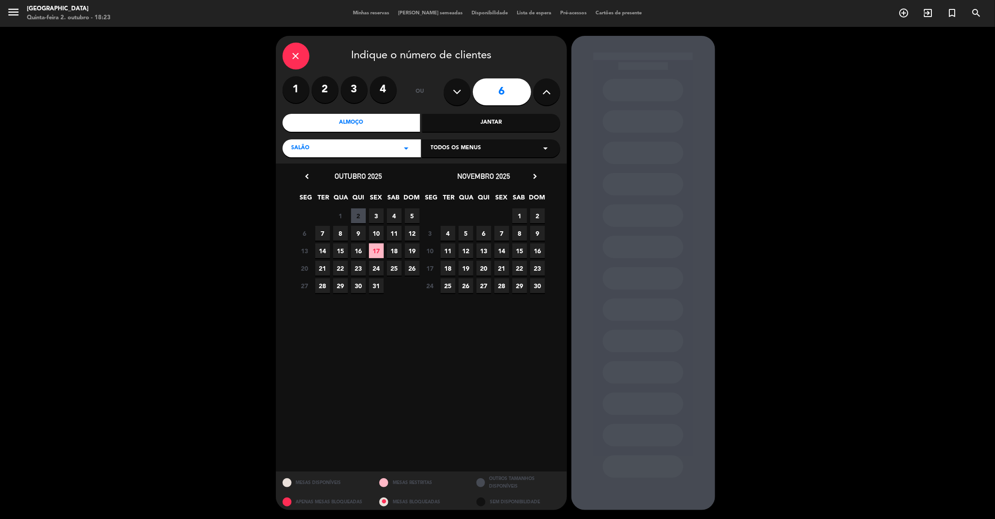
click at [531, 175] on icon "chevron_right" at bounding box center [535, 176] width 9 height 9
click at [463, 267] on span "17" at bounding box center [466, 268] width 15 height 15
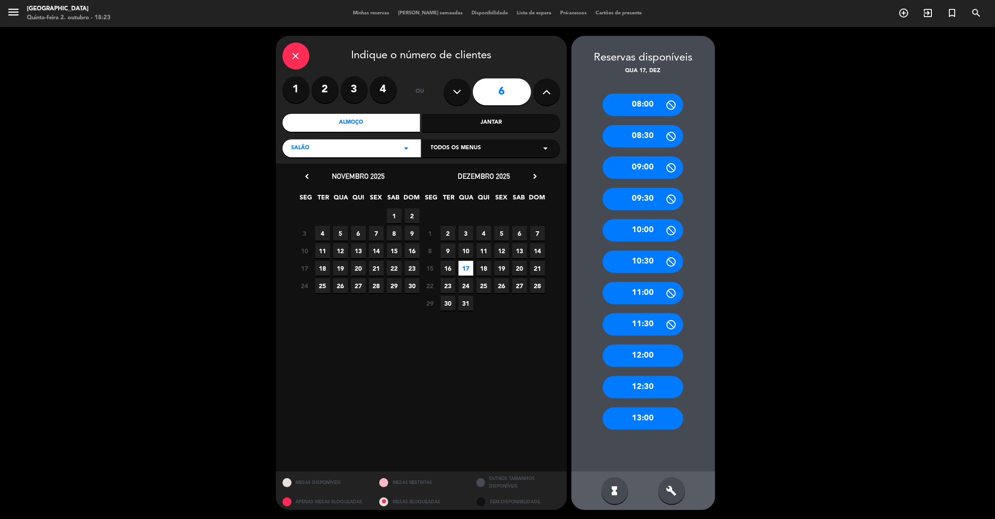
click at [662, 382] on div "12:30" at bounding box center [643, 387] width 81 height 22
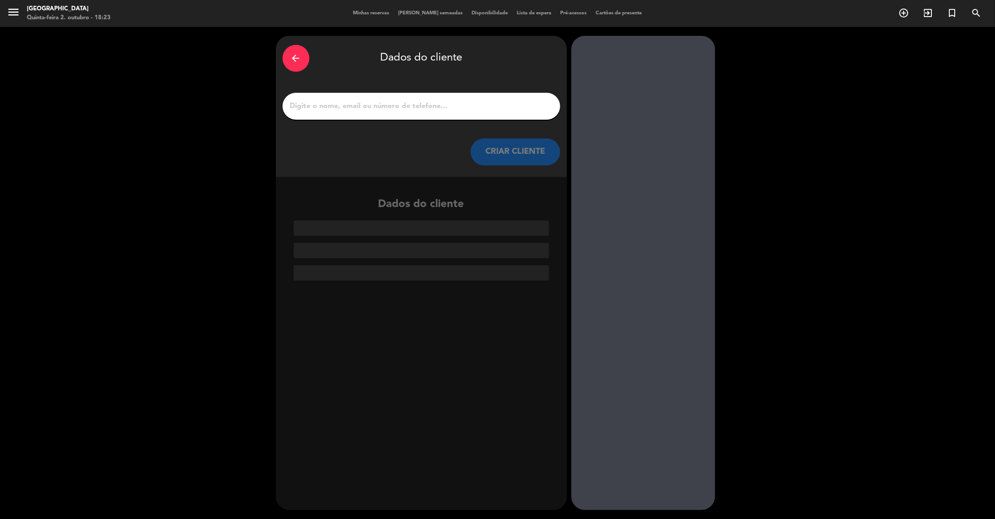
click at [490, 158] on button "CRIAR CLIENTE" at bounding box center [516, 151] width 90 height 27
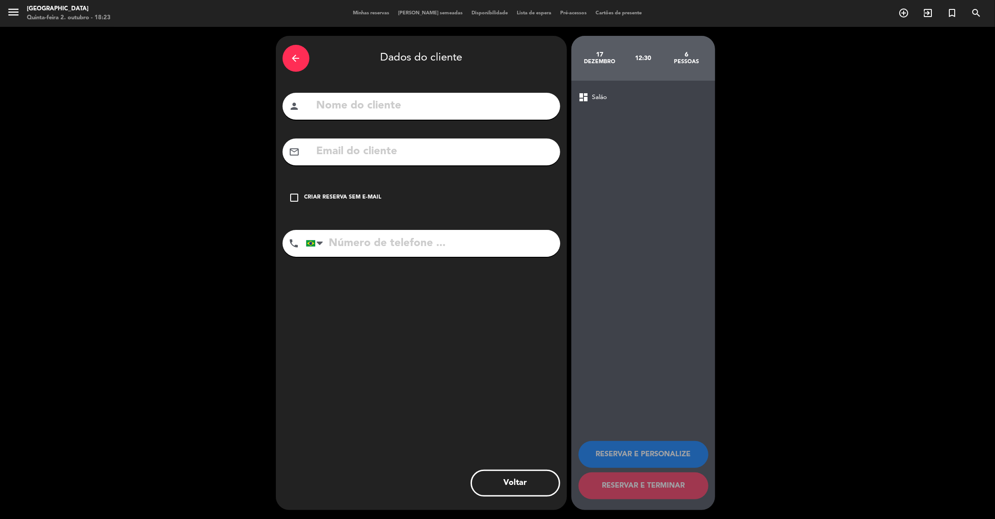
click at [414, 108] on input "text" at bounding box center [435, 106] width 238 height 18
paste input "[PERSON_NAME] 11 97386-4758 [PERSON_NAME][EMAIL_ADDRESS][DOMAIN_NAME]"
drag, startPoint x: 326, startPoint y: 106, endPoint x: 565, endPoint y: 104, distance: 239.2
click at [565, 104] on div "arrow_back Dados do cliente person [PERSON_NAME] 11 97386-4758 [PERSON_NAME][EM…" at bounding box center [421, 273] width 291 height 474
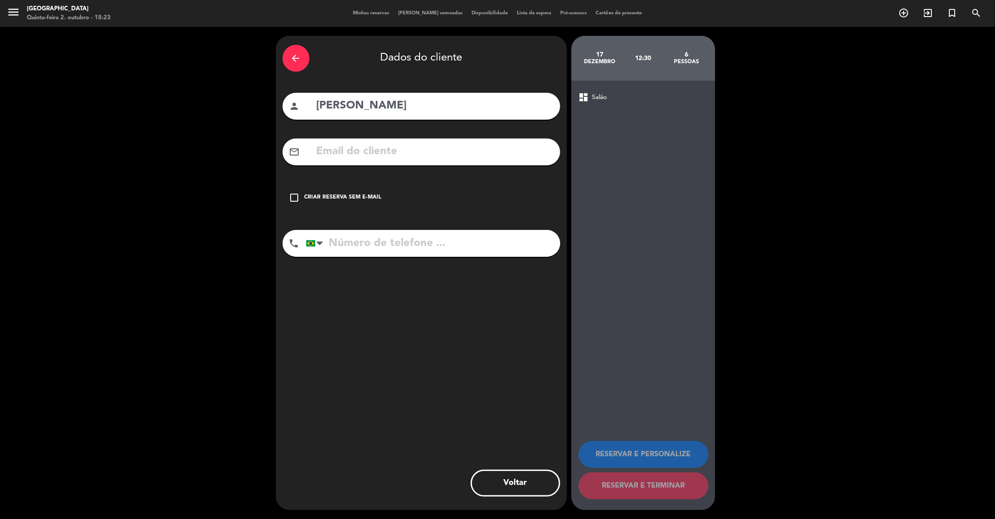
scroll to position [0, 0]
type input "[PERSON_NAME]"
click at [358, 234] on input "tel" at bounding box center [433, 243] width 254 height 27
paste input "11 97386-4758 [PERSON_NAME][EMAIL_ADDRESS][DOMAIN_NAME]"
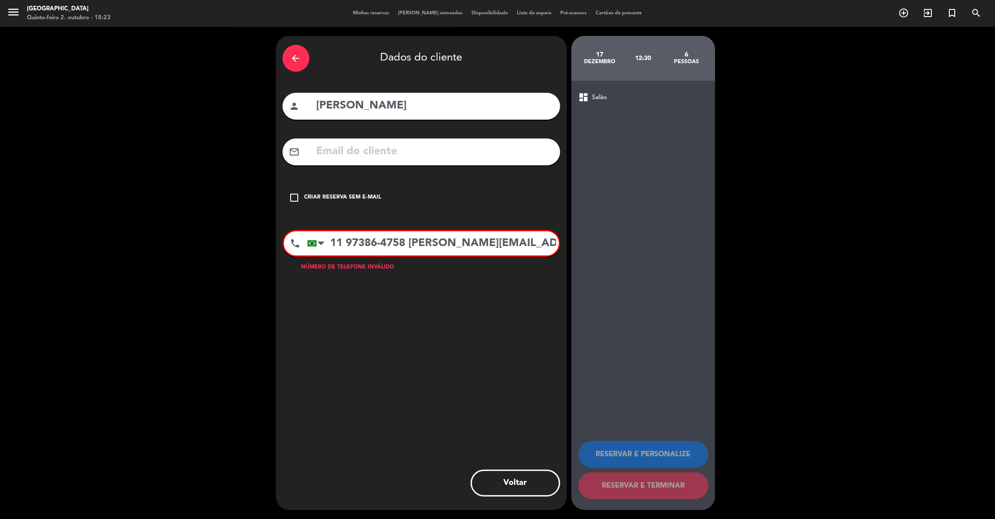
scroll to position [0, 0]
drag, startPoint x: 407, startPoint y: 241, endPoint x: 556, endPoint y: 268, distance: 151.2
click at [556, 257] on div "phone [GEOGRAPHIC_DATA] +1 [GEOGRAPHIC_DATA] +44 [GEOGRAPHIC_DATA] ([GEOGRAPHIC…" at bounding box center [422, 243] width 278 height 27
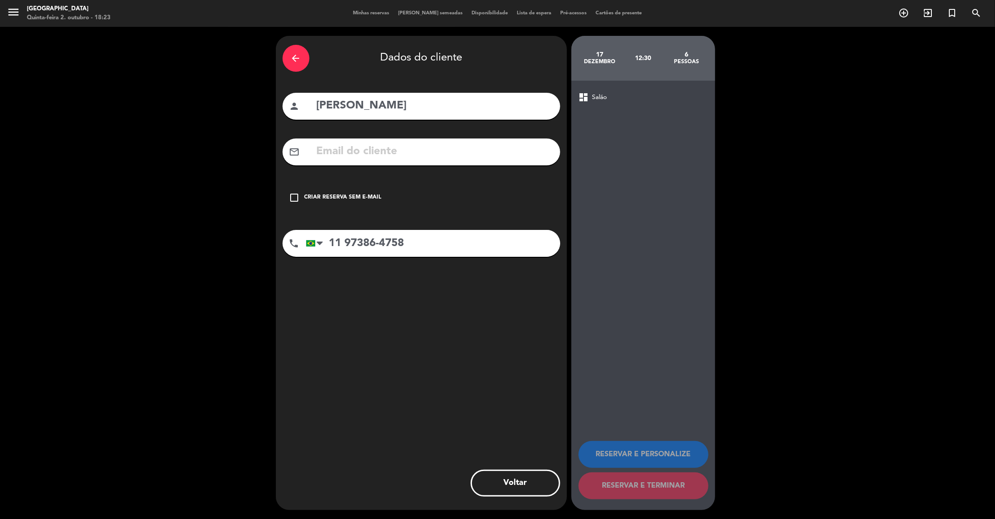
type input "11 97386-4758"
click at [340, 154] on input "text" at bounding box center [435, 151] width 238 height 18
paste input "[PERSON_NAME][EMAIL_ADDRESS][DOMAIN_NAME]"
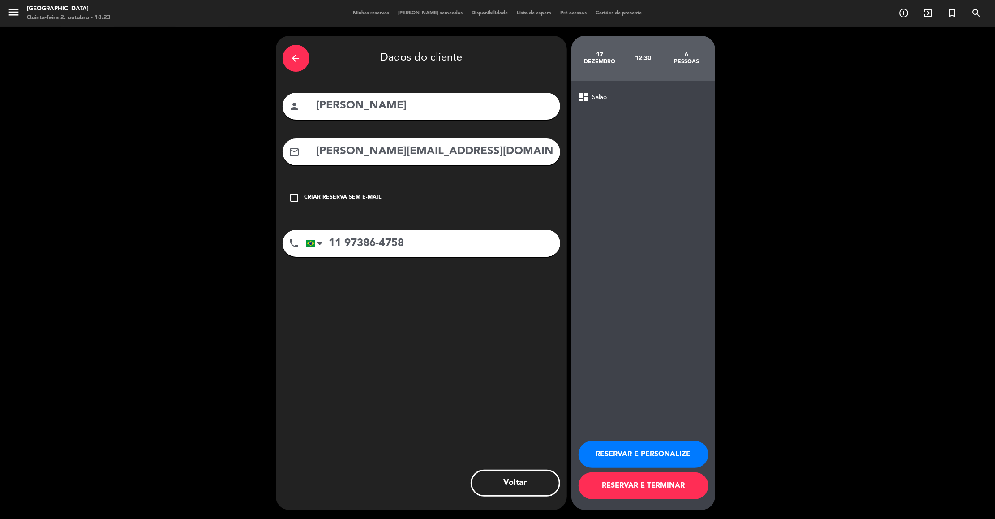
type input "[PERSON_NAME][EMAIL_ADDRESS][DOMAIN_NAME]"
click at [605, 456] on button "RESERVAR E PERSONALIZE" at bounding box center [644, 454] width 130 height 27
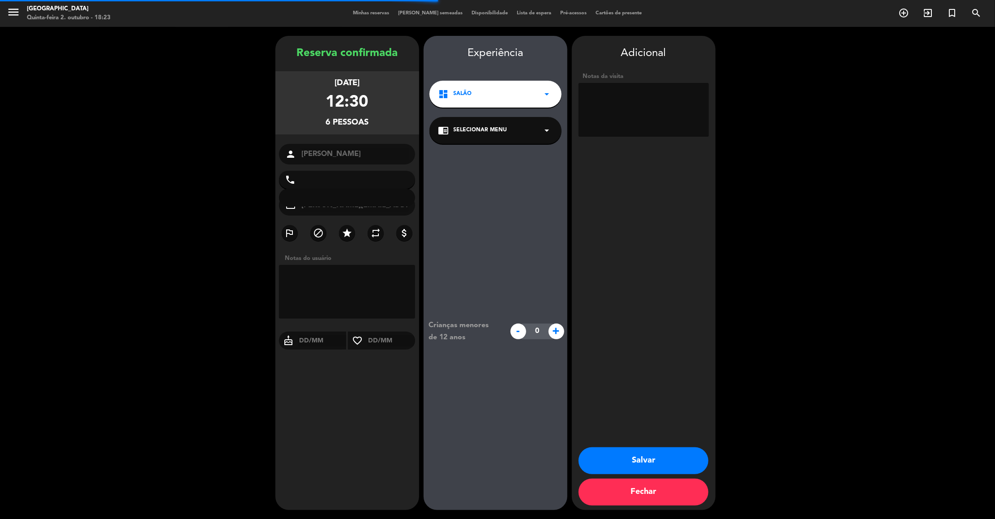
type input "[PHONE_NUMBER]"
click at [650, 114] on textarea at bounding box center [644, 110] width 130 height 54
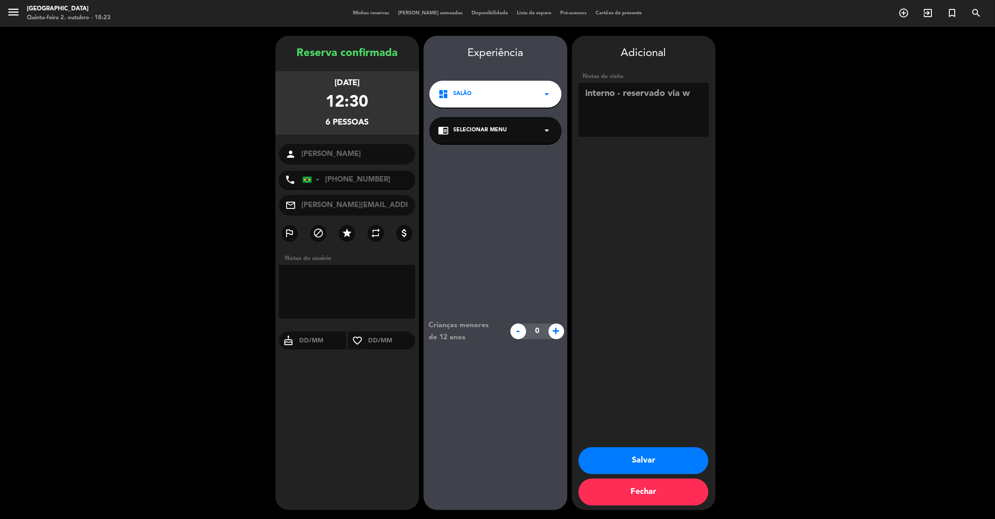
type textarea "interno - reservado via w"
click at [610, 464] on button "Salvar" at bounding box center [644, 460] width 130 height 27
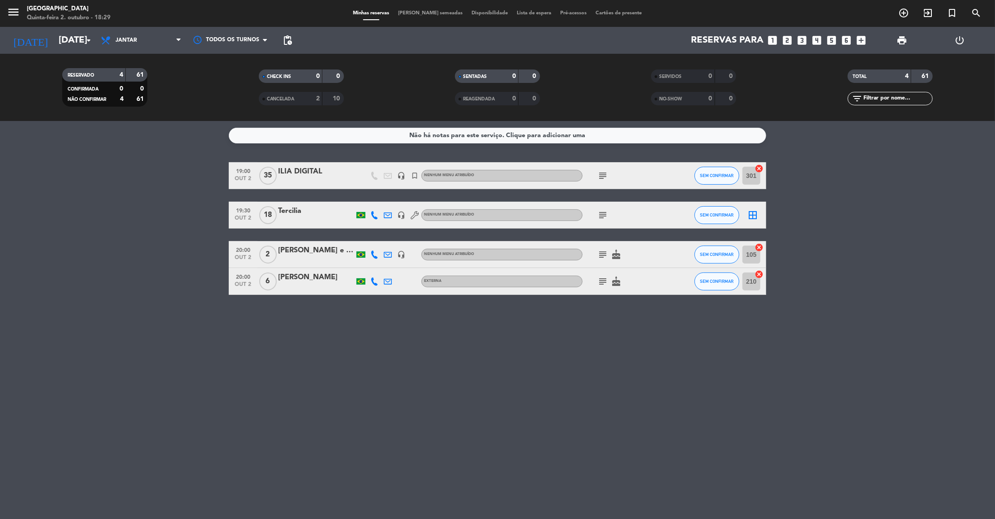
click at [599, 214] on icon "subject" at bounding box center [603, 215] width 11 height 11
click at [603, 274] on div "subject cake" at bounding box center [623, 281] width 81 height 26
click at [603, 281] on icon "subject" at bounding box center [603, 281] width 11 height 11
click at [605, 250] on icon "subject" at bounding box center [603, 254] width 11 height 11
click at [293, 251] on div "[PERSON_NAME] e [PERSON_NAME]" at bounding box center [316, 251] width 76 height 12
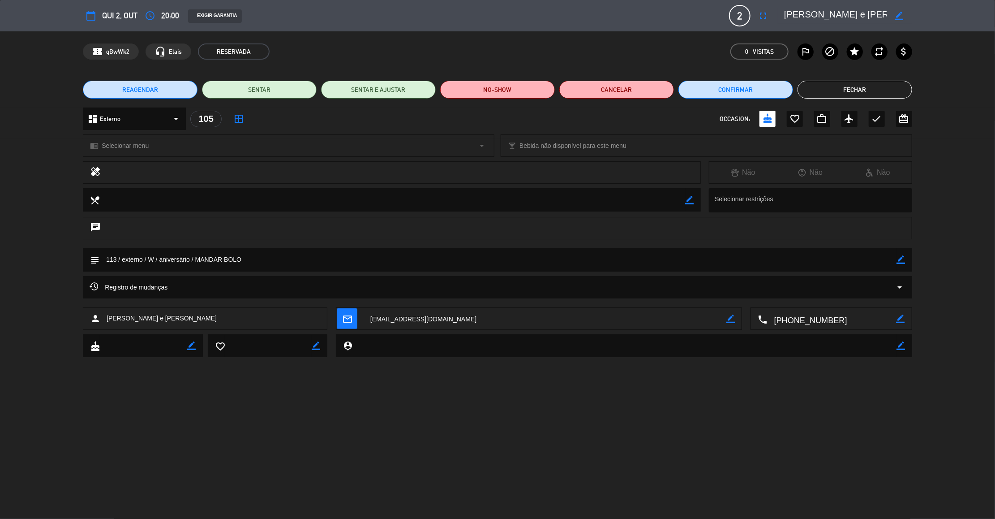
click at [903, 259] on icon "border_color" at bounding box center [901, 259] width 9 height 9
click at [116, 256] on textarea at bounding box center [498, 259] width 798 height 23
type textarea "108 / externo / W / aniversário / MANDAR BOLO"
click at [903, 259] on icon at bounding box center [901, 259] width 9 height 9
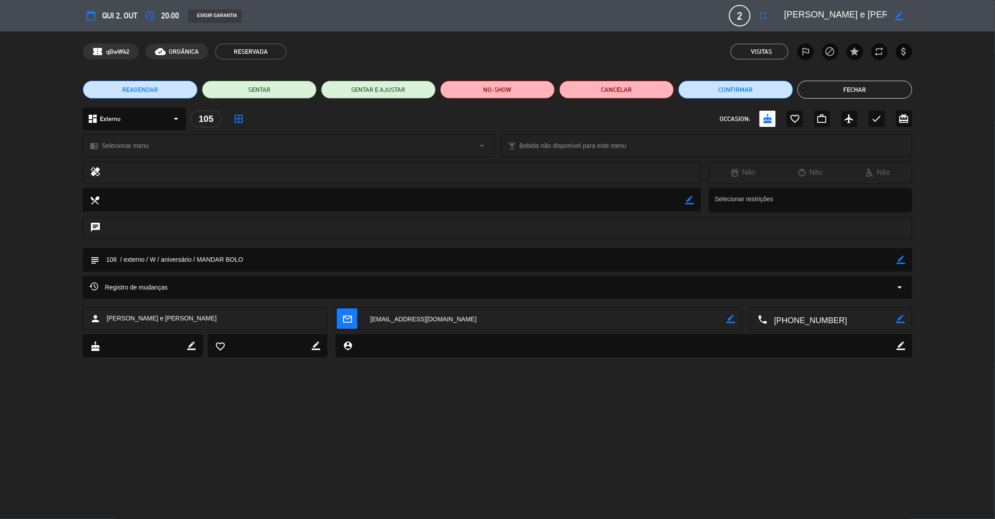
click at [866, 85] on button "Fechar" at bounding box center [855, 90] width 115 height 18
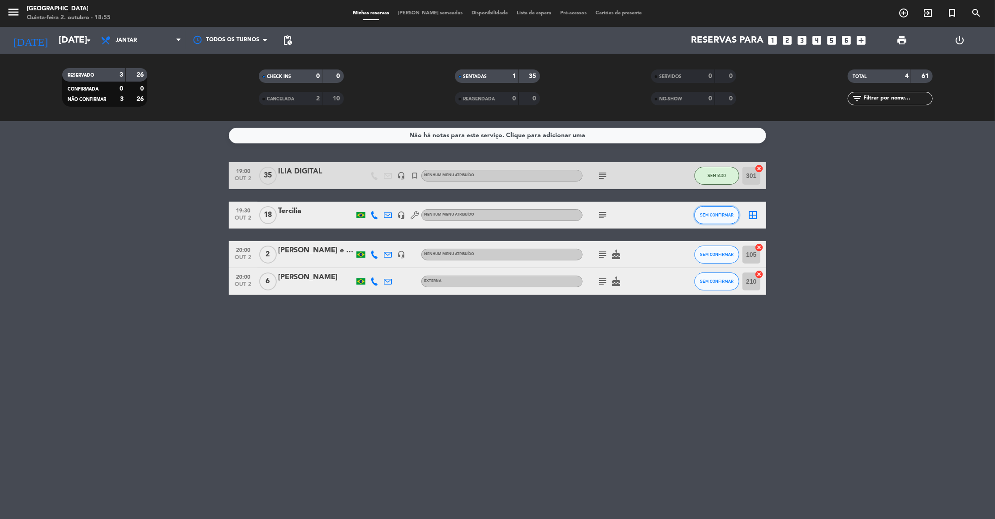
click at [724, 206] on button "SEM CONFIRMAR" at bounding box center [717, 215] width 45 height 18
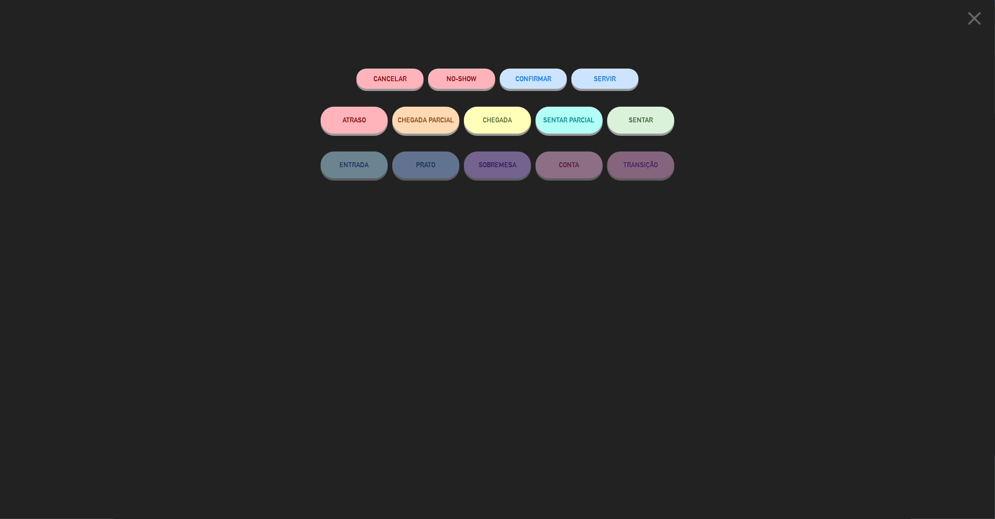
click at [658, 112] on button "SENTAR" at bounding box center [641, 120] width 67 height 27
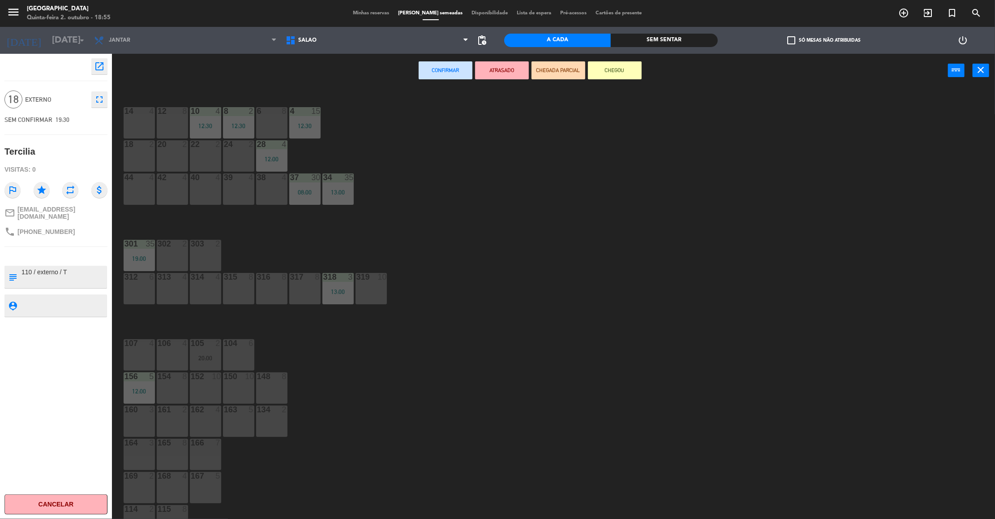
click at [137, 355] on div "107 4" at bounding box center [139, 354] width 31 height 31
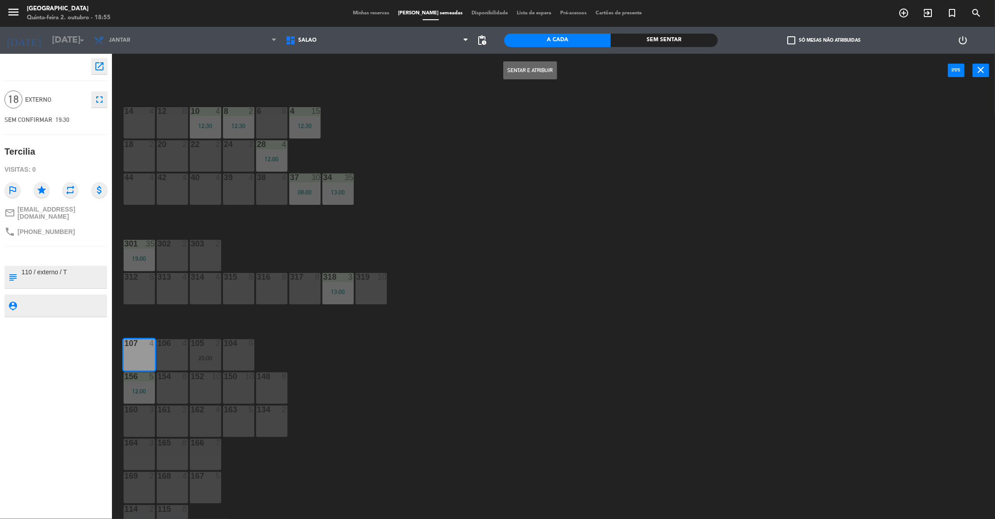
click at [534, 65] on button "Sentar e Atribuir" at bounding box center [531, 70] width 54 height 18
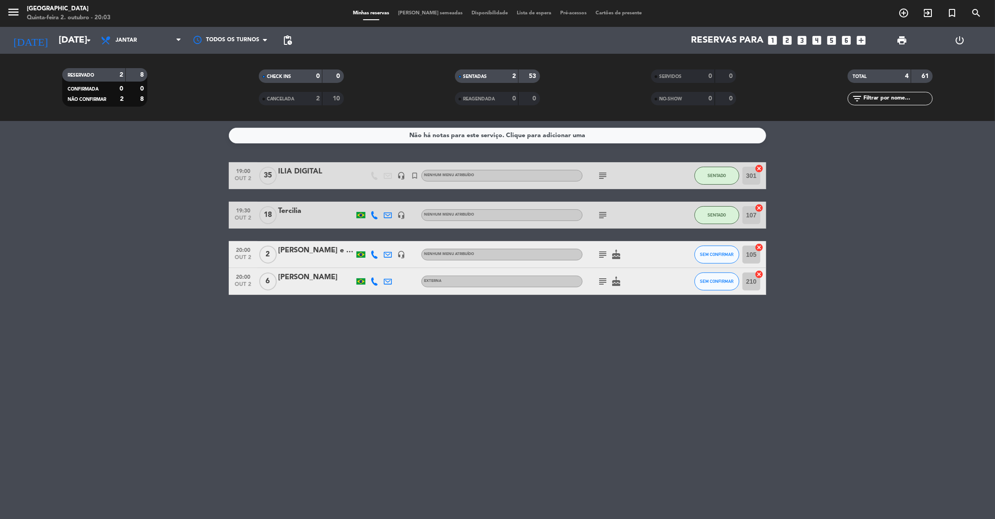
click at [302, 278] on div "[PERSON_NAME]" at bounding box center [316, 277] width 76 height 12
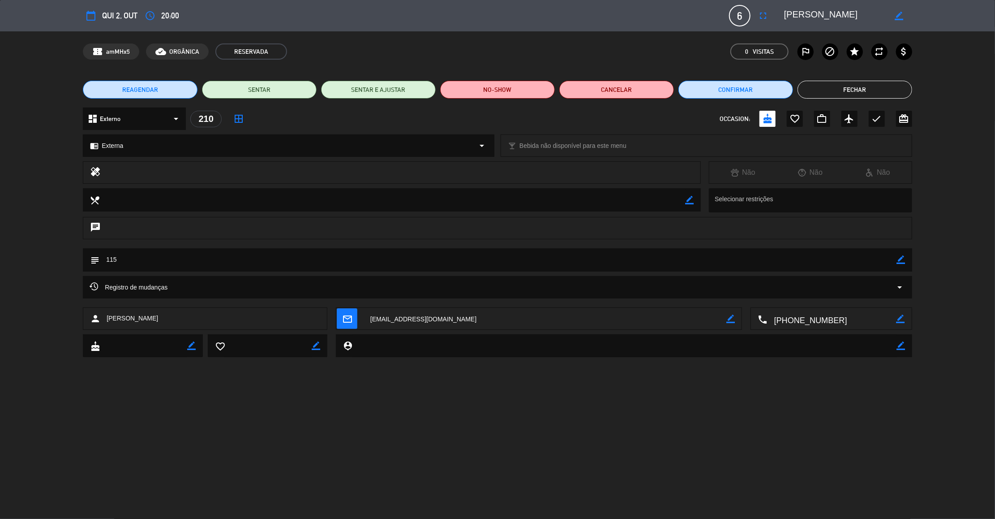
click at [849, 87] on button "Fechar" at bounding box center [855, 90] width 115 height 18
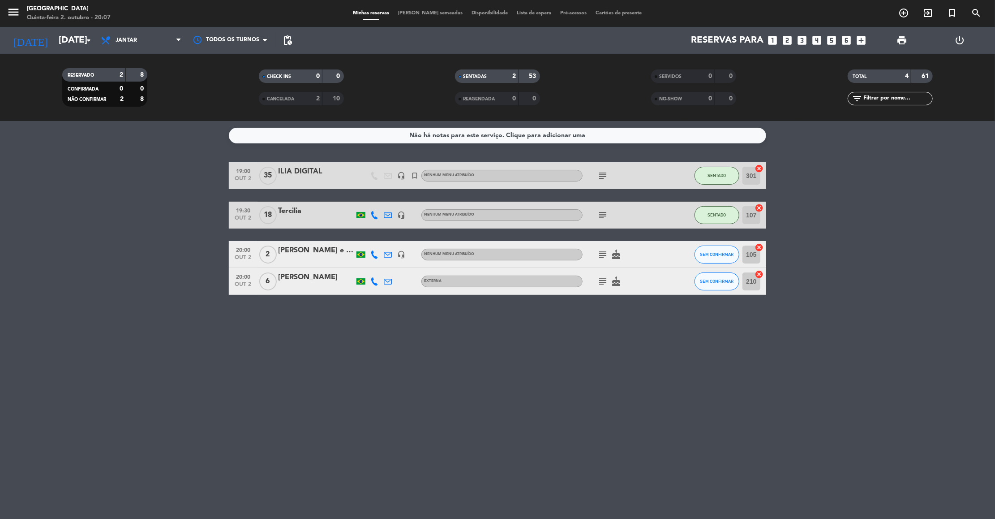
click at [300, 248] on div "[PERSON_NAME] e [PERSON_NAME]" at bounding box center [316, 251] width 76 height 12
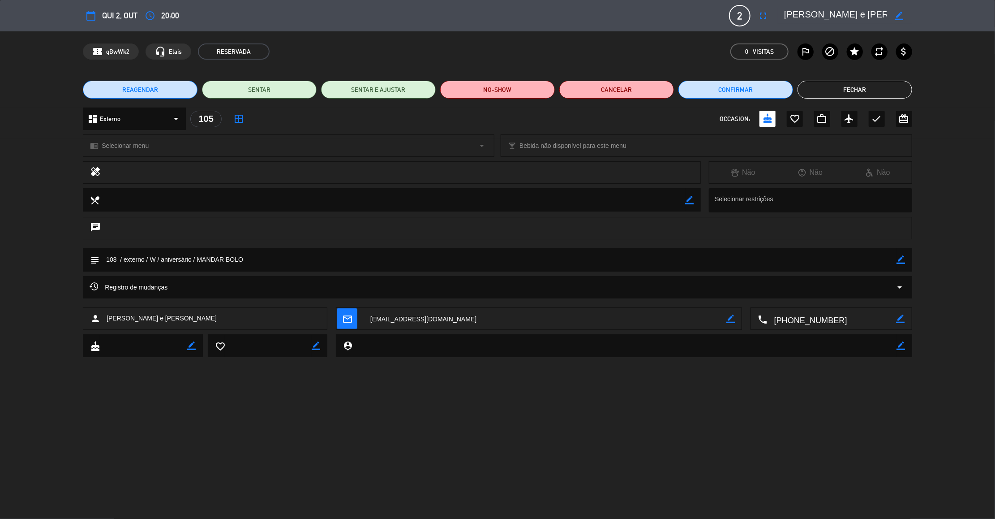
click at [901, 260] on icon "border_color" at bounding box center [901, 259] width 9 height 9
click at [118, 256] on textarea at bounding box center [498, 259] width 798 height 23
type textarea "109 / externo / W / aniversário / MANDAR BOLO"
click at [898, 260] on icon at bounding box center [901, 259] width 9 height 9
click at [855, 93] on button "Fechar" at bounding box center [855, 90] width 115 height 18
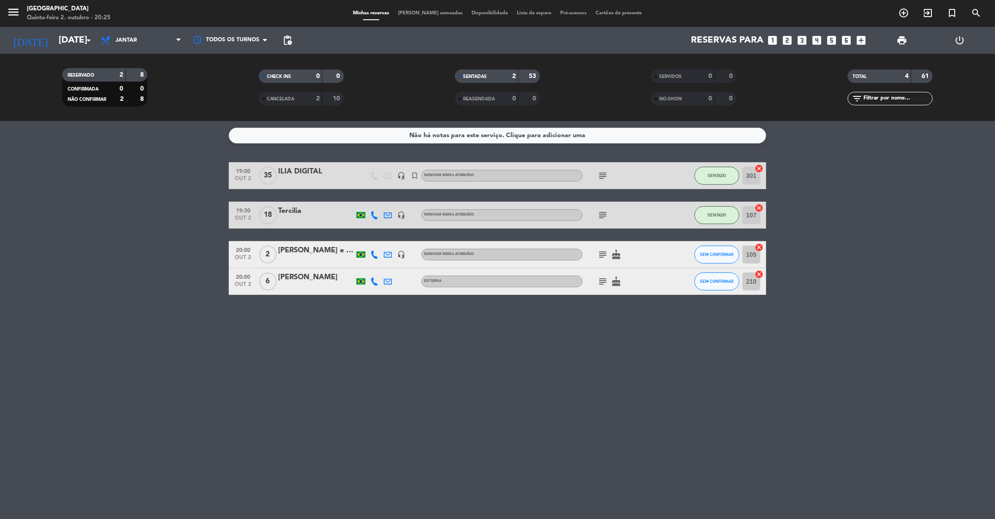
click at [602, 254] on icon "subject" at bounding box center [603, 254] width 11 height 11
click at [601, 254] on icon "subject" at bounding box center [603, 254] width 11 height 11
click at [725, 255] on span "SEM CONFIRMAR" at bounding box center [718, 254] width 34 height 5
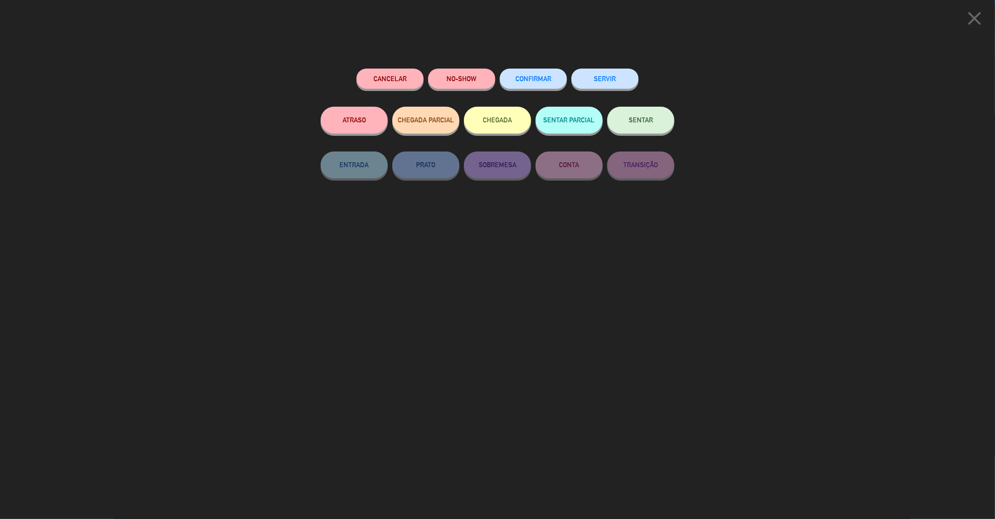
click at [646, 128] on button "SENTAR" at bounding box center [641, 120] width 67 height 27
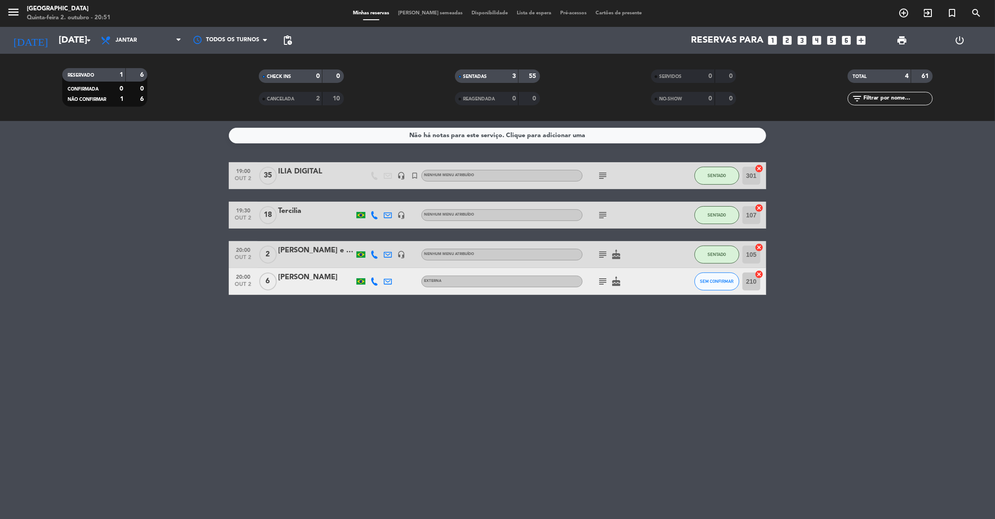
click at [601, 281] on icon "subject" at bounding box center [603, 281] width 11 height 11
click at [722, 282] on span "SEM CONFIRMAR" at bounding box center [718, 281] width 34 height 5
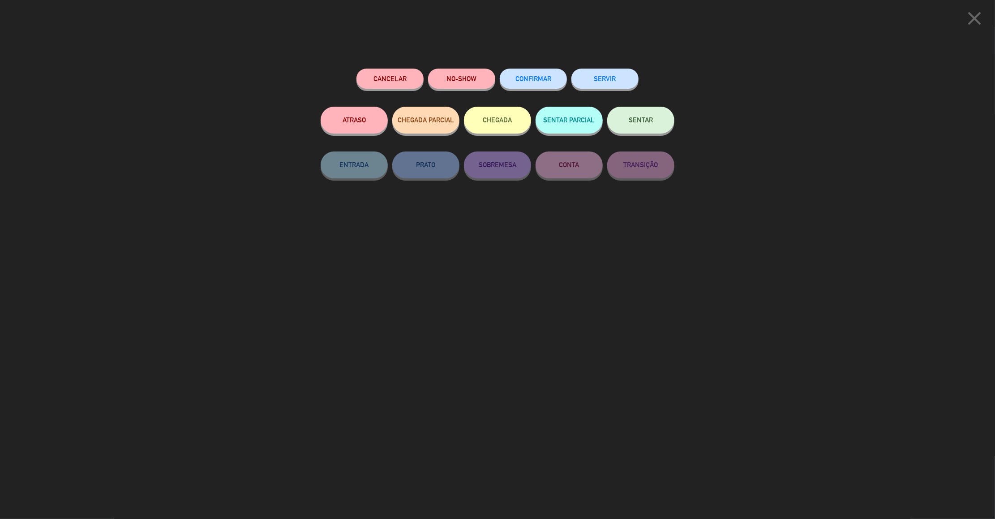
click at [458, 74] on button "NO-SHOW" at bounding box center [461, 79] width 67 height 20
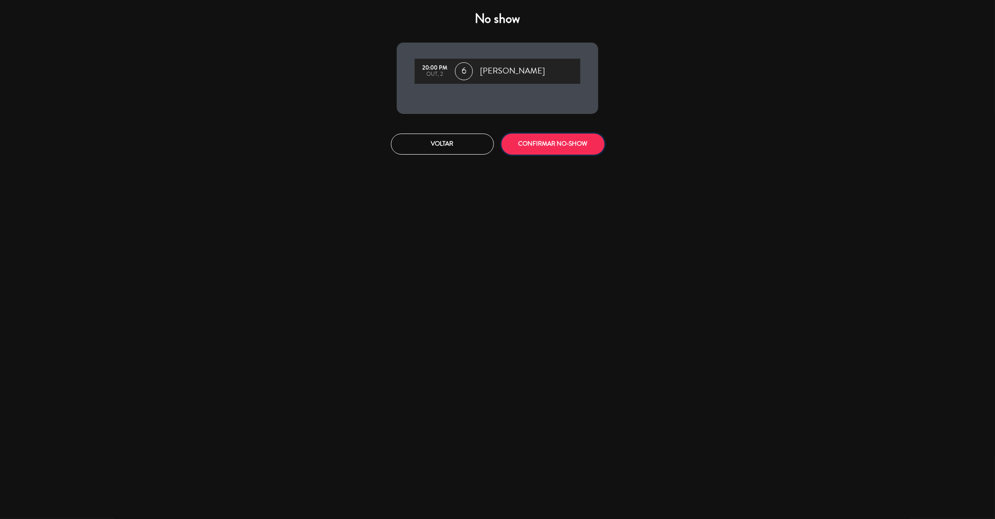
click at [539, 155] on button "CONFIRMAR NO-SHOW" at bounding box center [553, 144] width 103 height 21
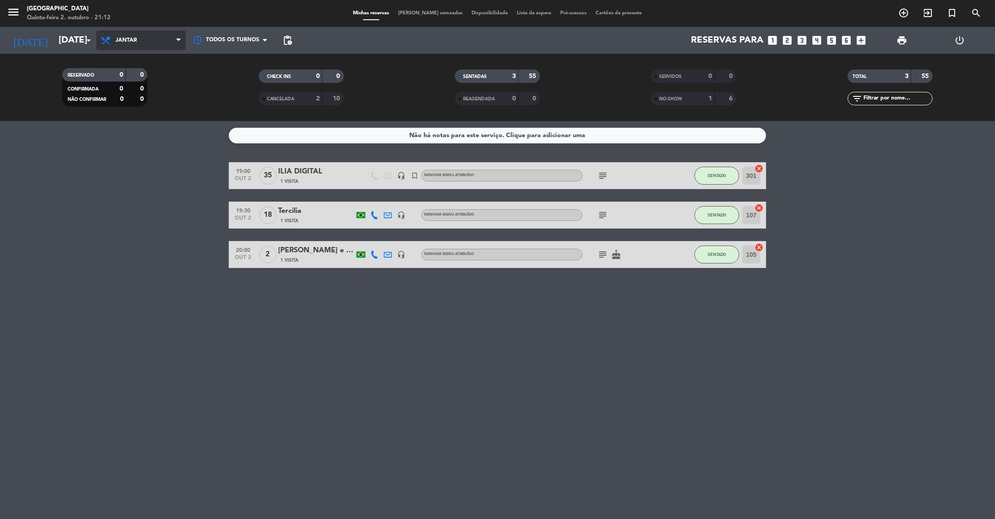
click at [124, 42] on span "Jantar" at bounding box center [127, 40] width 22 height 6
click at [118, 84] on div "menu [GEOGRAPHIC_DATA] Quinta-feira 2. outubro - 21:13 Minhas reservas Mesas se…" at bounding box center [497, 60] width 995 height 121
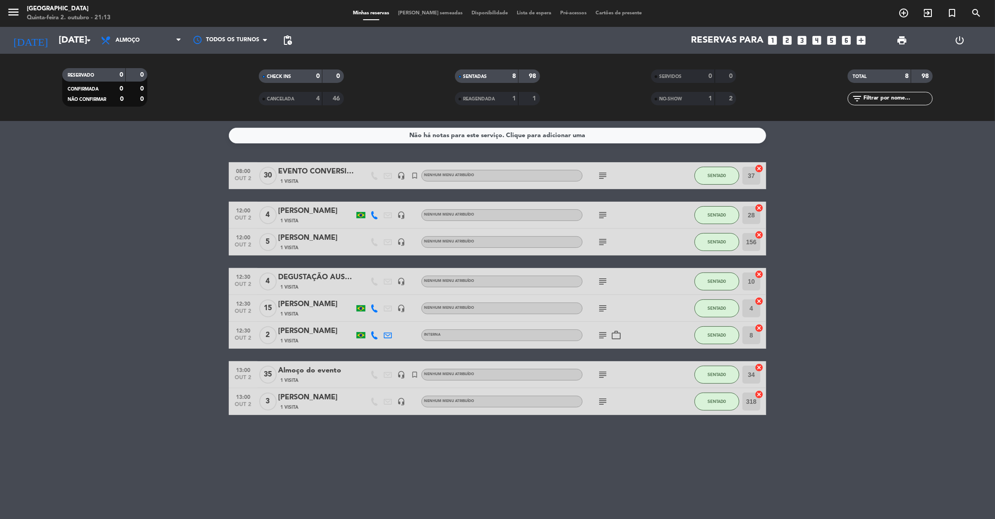
click at [321, 169] on div "EVENTO CONVERSION" at bounding box center [316, 172] width 76 height 12
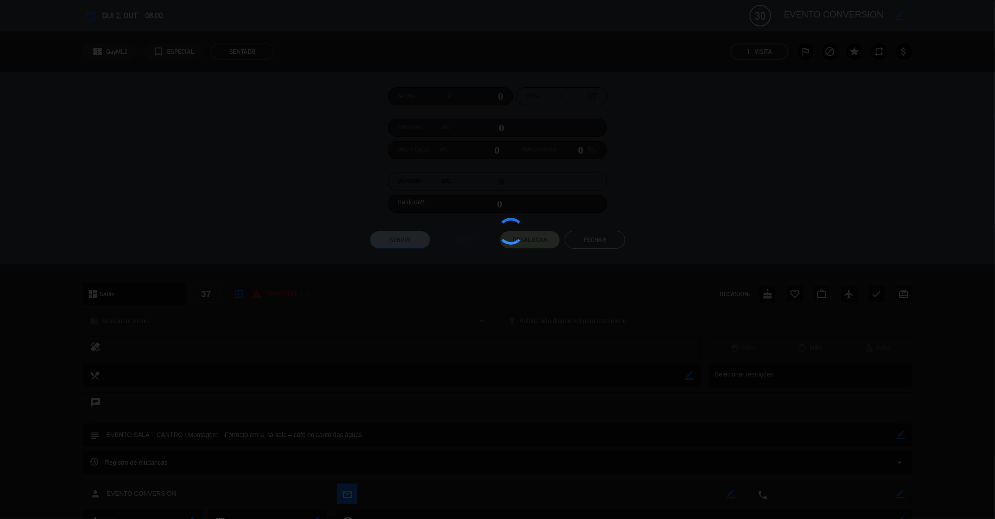
drag, startPoint x: 785, startPoint y: 13, endPoint x: 816, endPoint y: 17, distance: 30.7
click at [816, 17] on div at bounding box center [497, 259] width 995 height 519
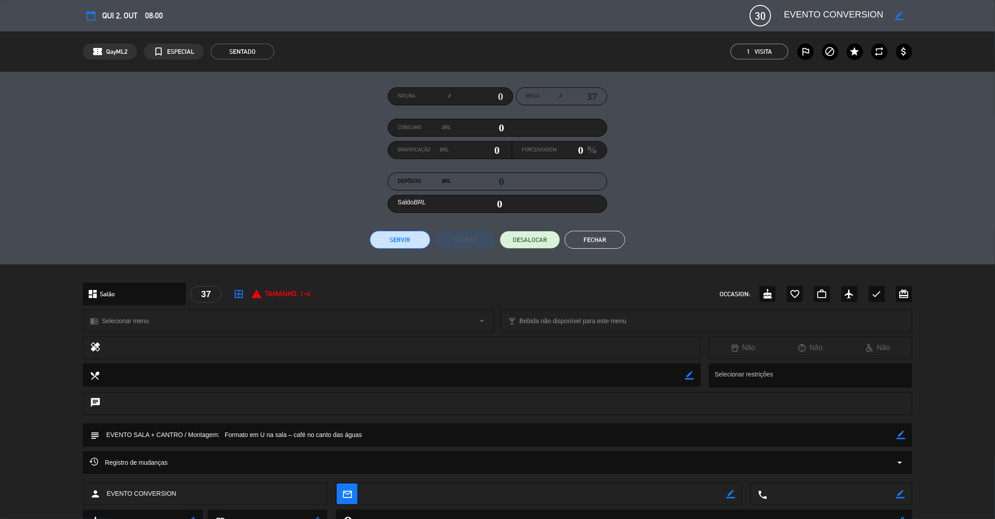
drag, startPoint x: 785, startPoint y: 12, endPoint x: 883, endPoint y: 26, distance: 98.7
click at [883, 26] on div "calendar_today Qui 2, out 08:00 30 EVENTO CONVERSION border_color phone mail_ou…" at bounding box center [498, 16] width 830 height 22
click at [581, 237] on button "Fechar" at bounding box center [595, 240] width 60 height 18
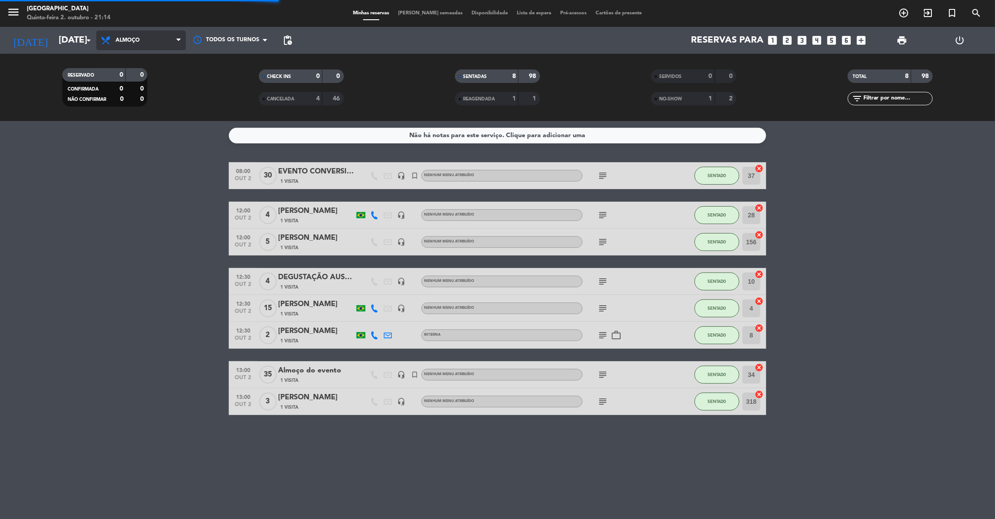
click at [119, 42] on span "Almoço" at bounding box center [128, 40] width 24 height 6
click at [138, 49] on span "Almoço" at bounding box center [141, 40] width 90 height 20
click at [137, 95] on div "menu [GEOGRAPHIC_DATA] Quinta-feira 2. outubro - 21:14 Minhas reservas Mesas se…" at bounding box center [497, 60] width 995 height 121
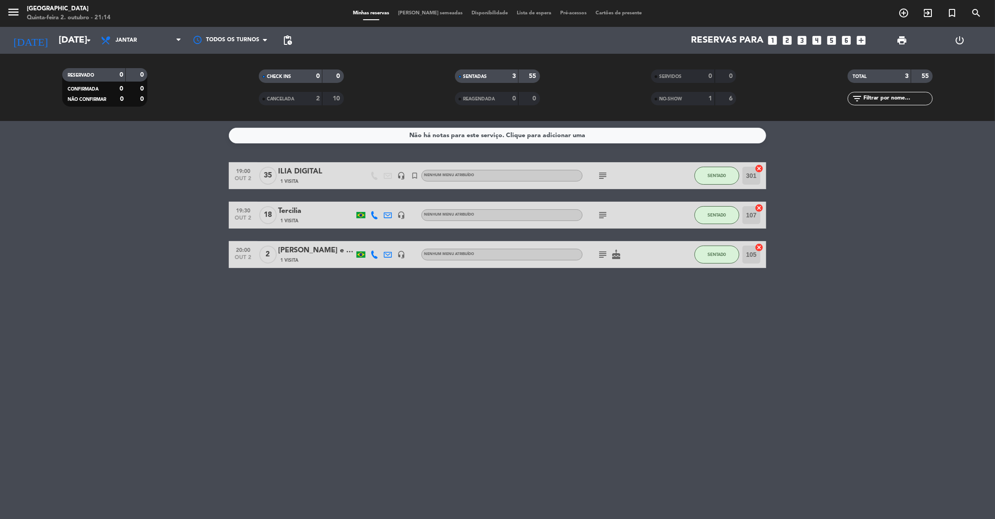
click at [300, 165] on div "19:00 [DATE] ILIA DIGITAL 1 Visita headset_mic turned_in_not Nenhum menu atribu…" at bounding box center [498, 175] width 538 height 27
click at [318, 172] on div "ILIA DIGITAL" at bounding box center [316, 172] width 76 height 12
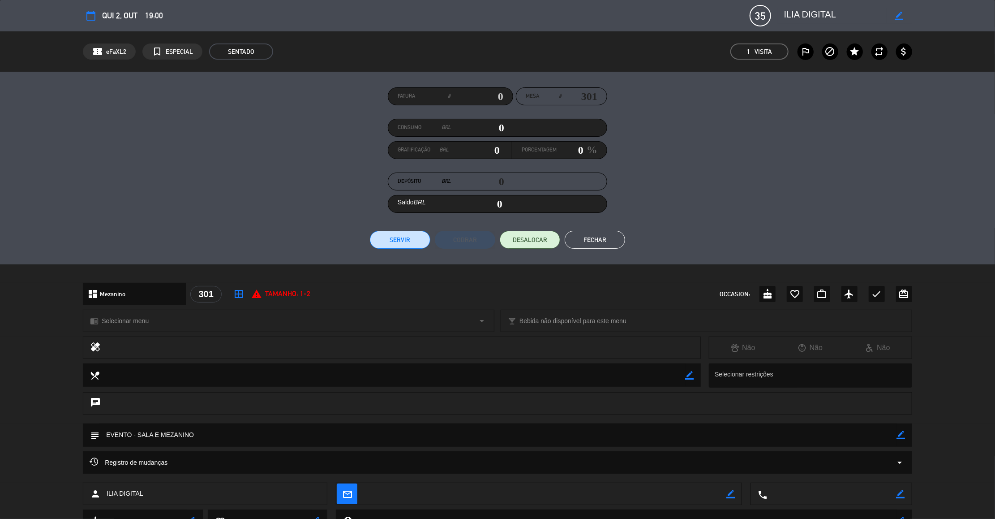
drag, startPoint x: 836, startPoint y: 16, endPoint x: 784, endPoint y: 16, distance: 52.9
click at [784, 16] on div "border_color" at bounding box center [845, 16] width 134 height 16
click at [604, 240] on button "Fechar" at bounding box center [595, 240] width 60 height 18
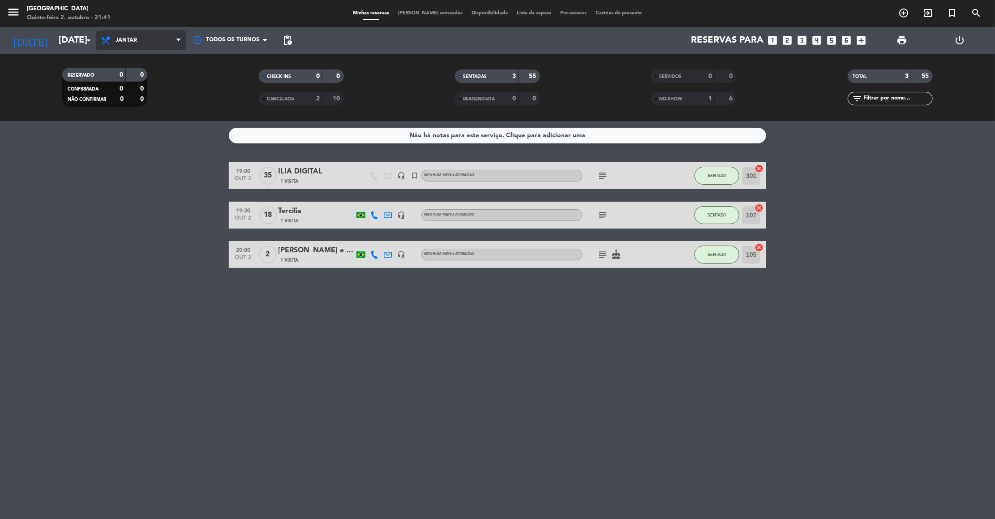
click at [114, 47] on span "Jantar" at bounding box center [141, 40] width 90 height 20
click at [127, 85] on div "menu [GEOGRAPHIC_DATA] Quinta-feira 2. outubro - 21:41 Minhas reservas Mesas se…" at bounding box center [497, 60] width 995 height 121
click at [74, 40] on input "[DATE]" at bounding box center [112, 40] width 116 height 20
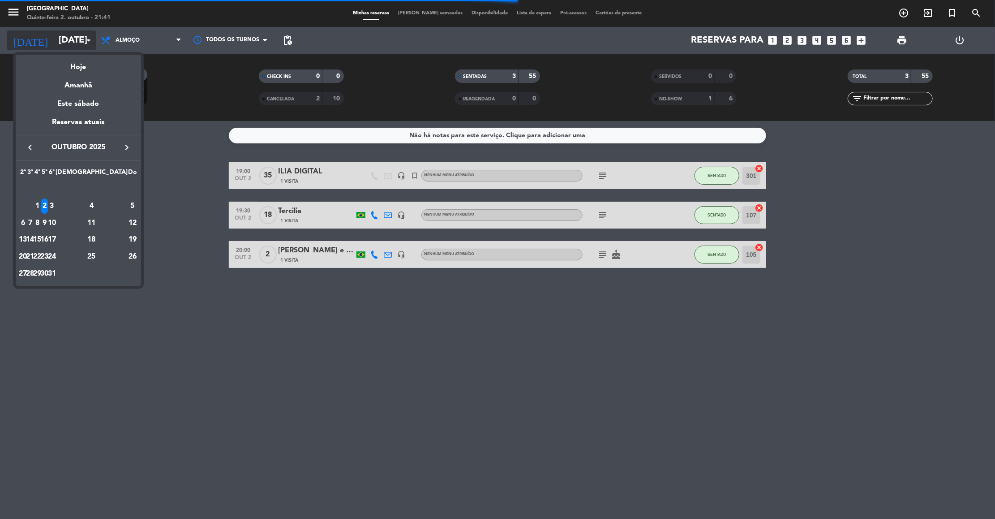
click at [74, 40] on div at bounding box center [497, 259] width 995 height 519
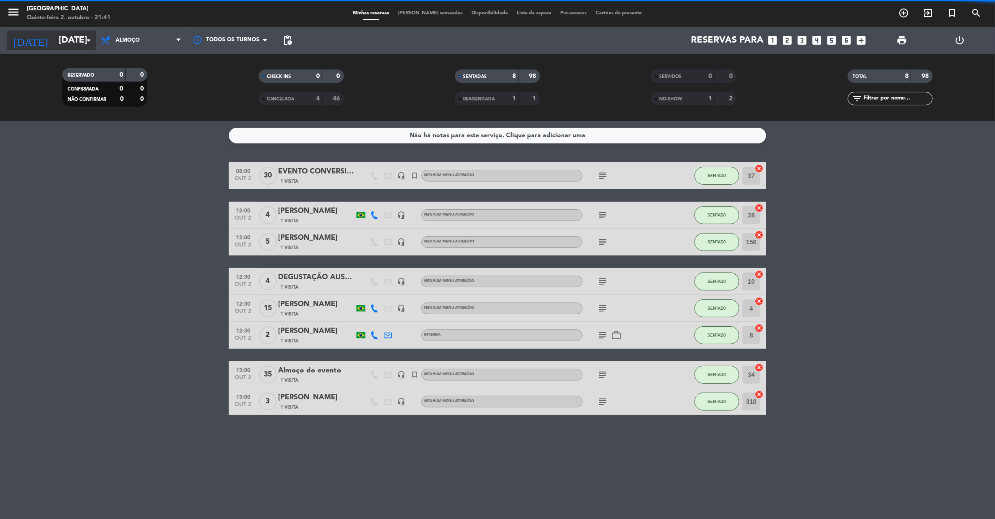
click at [74, 40] on input "[DATE]" at bounding box center [112, 40] width 116 height 20
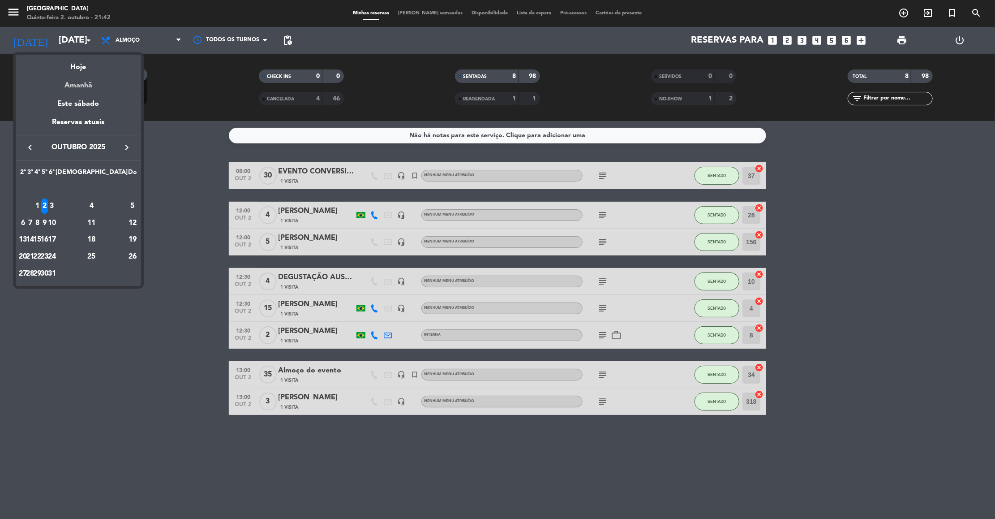
click at [75, 86] on div "Amanhã" at bounding box center [78, 82] width 125 height 18
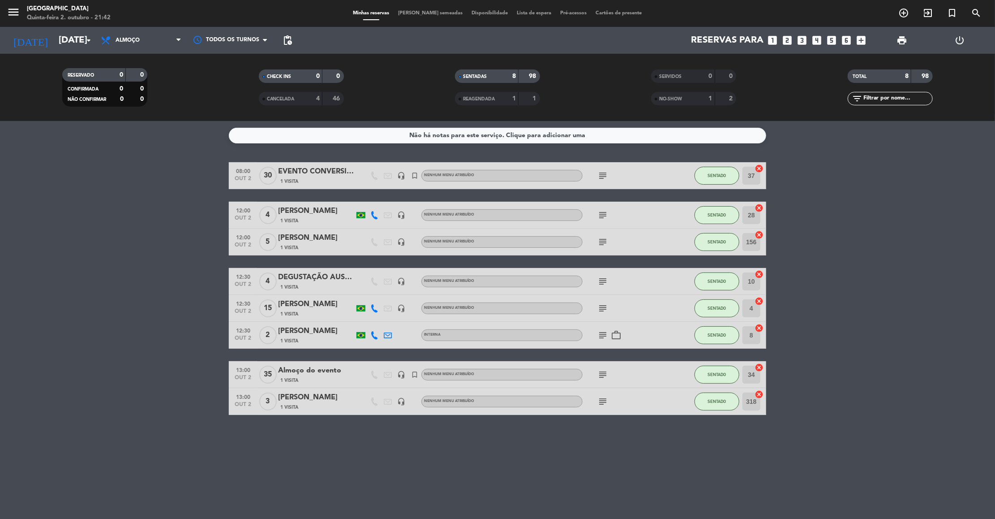
type input "Sex 3 out"
